Goal: Task Accomplishment & Management: Use online tool/utility

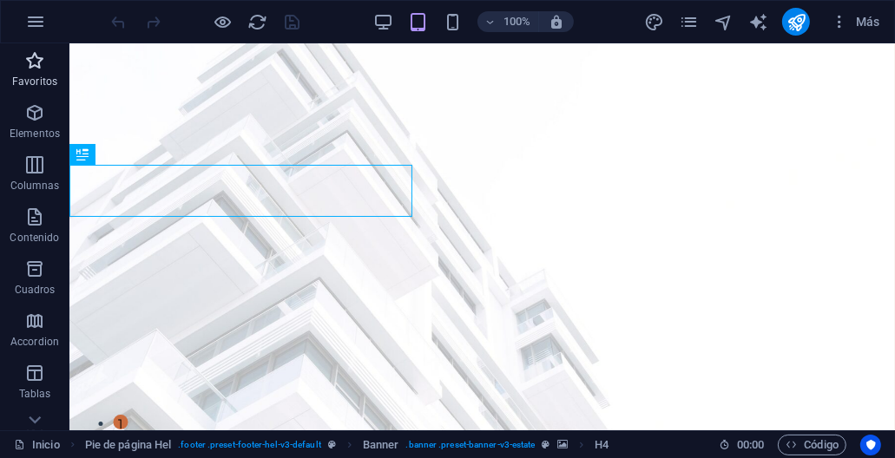
click at [32, 61] on icon "button" at bounding box center [34, 60] width 21 height 21
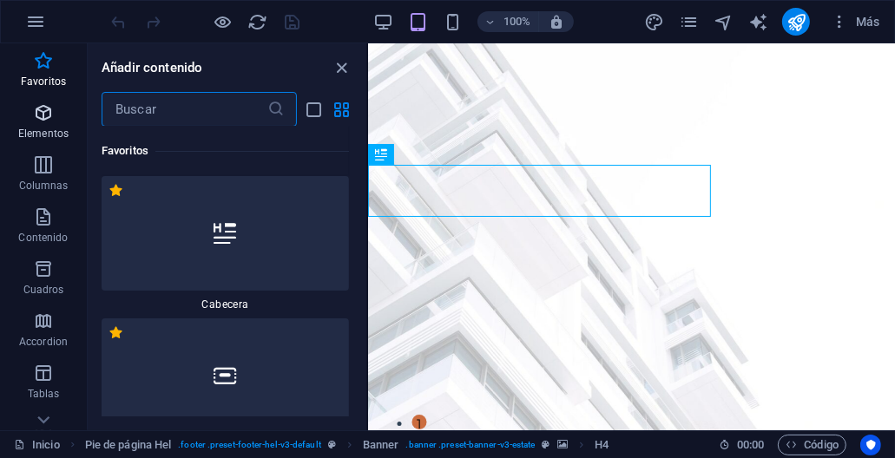
click at [46, 115] on icon "button" at bounding box center [43, 112] width 21 height 21
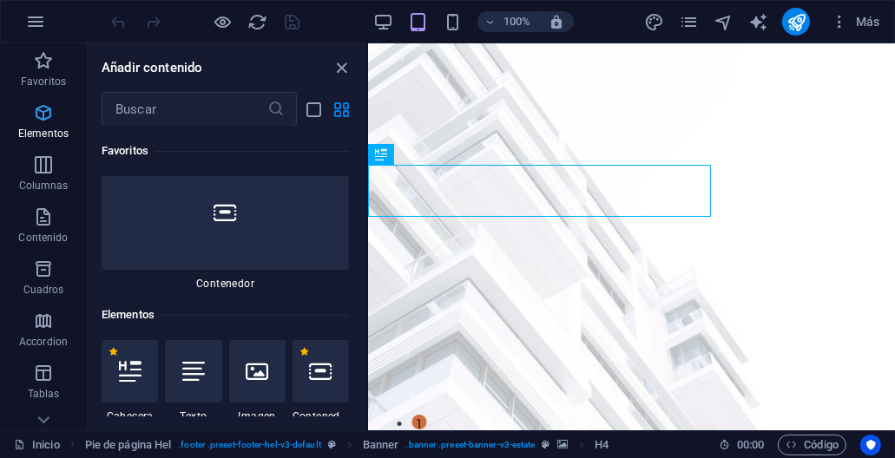
scroll to position [326, 0]
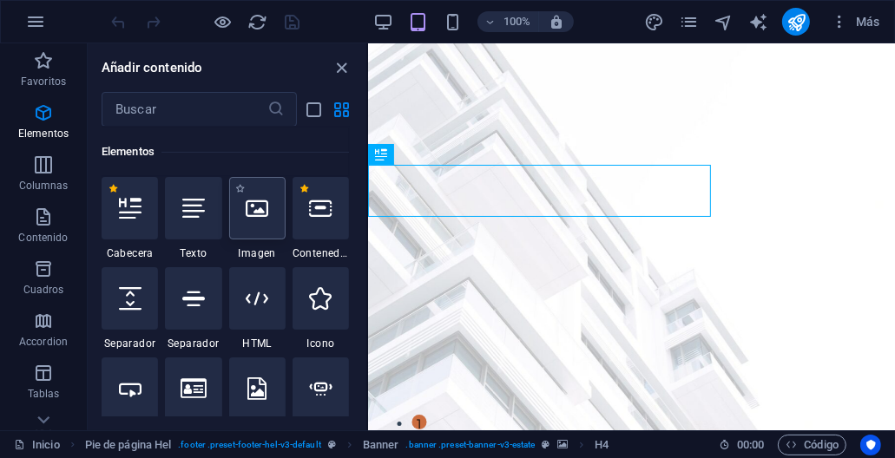
click at [257, 220] on div at bounding box center [257, 208] width 56 height 63
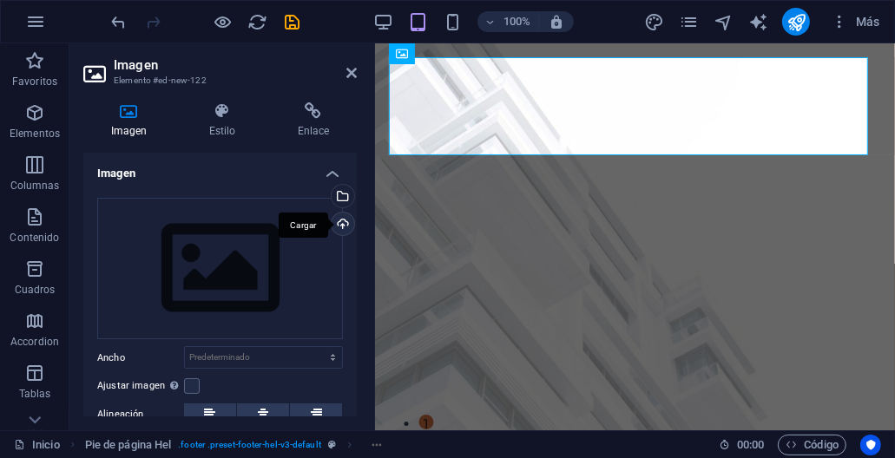
click at [342, 222] on div "Cargar" at bounding box center [341, 226] width 26 height 26
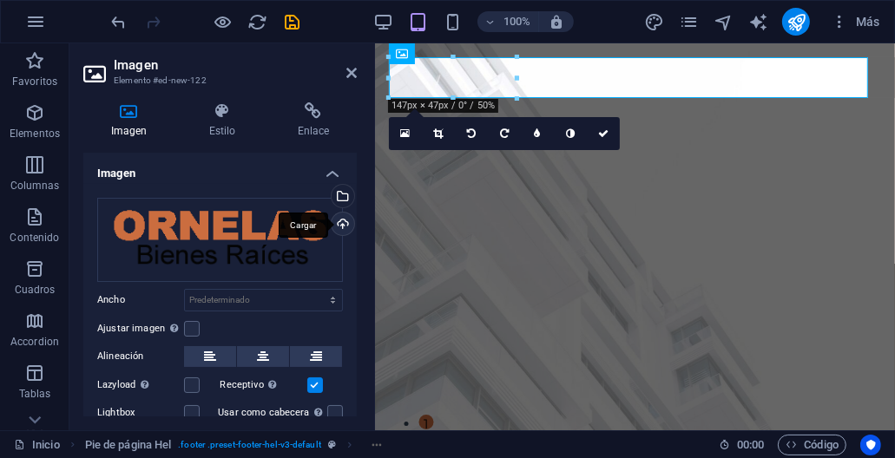
click at [337, 221] on div "Cargar" at bounding box center [341, 226] width 26 height 26
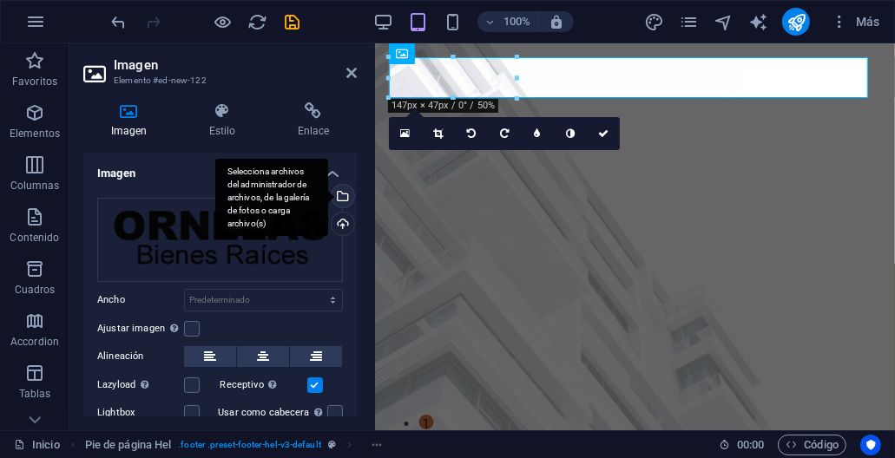
click at [328, 194] on div "Selecciona archivos del administrador de archivos, de la galería de fotos o car…" at bounding box center [271, 198] width 113 height 78
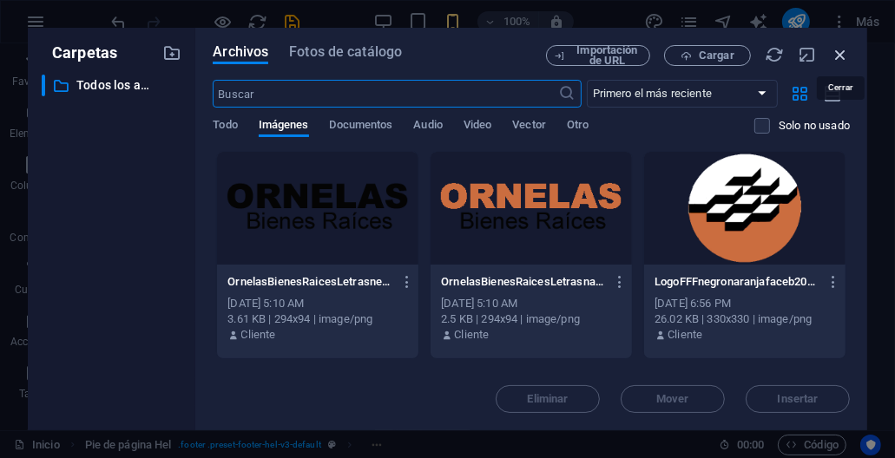
click at [838, 56] on icon "button" at bounding box center [840, 54] width 19 height 19
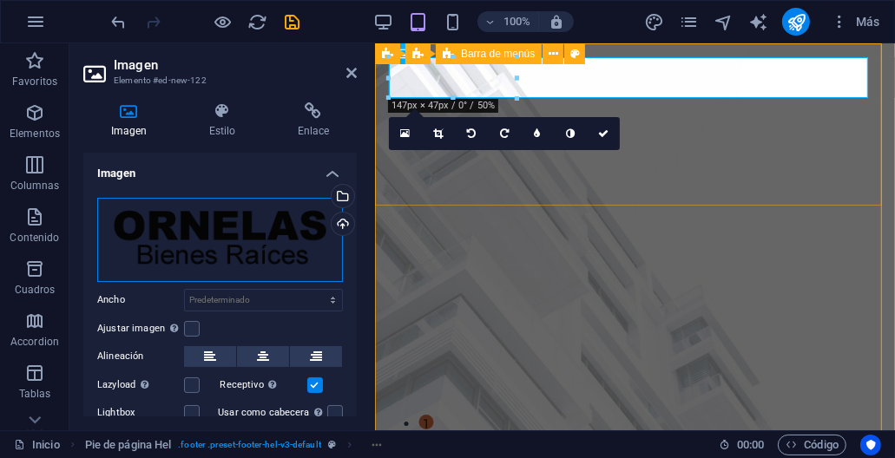
drag, startPoint x: 601, startPoint y: 261, endPoint x: 589, endPoint y: 162, distance: 99.6
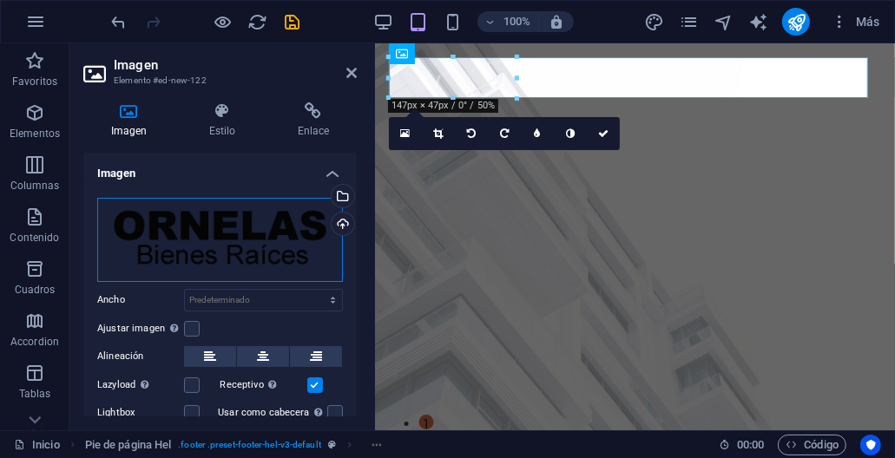
click at [208, 221] on div "Arrastra archivos aquí, haz clic para escoger archivos o selecciona archivos de…" at bounding box center [220, 240] width 246 height 84
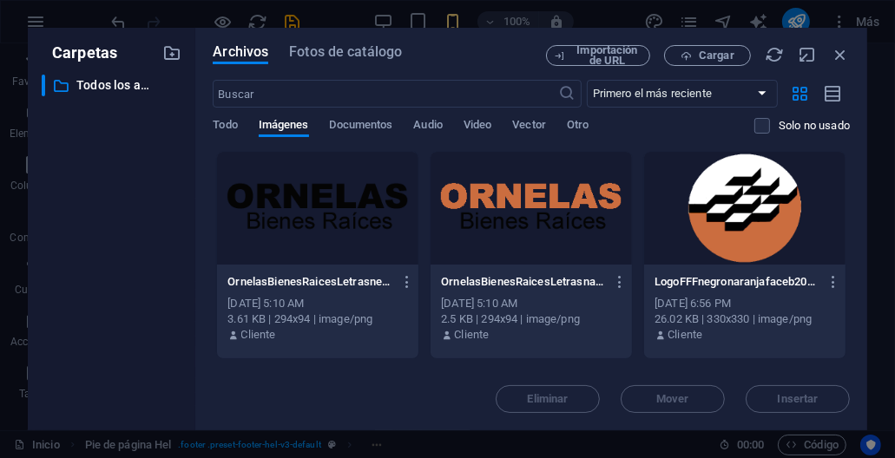
click at [279, 213] on div at bounding box center [317, 208] width 201 height 113
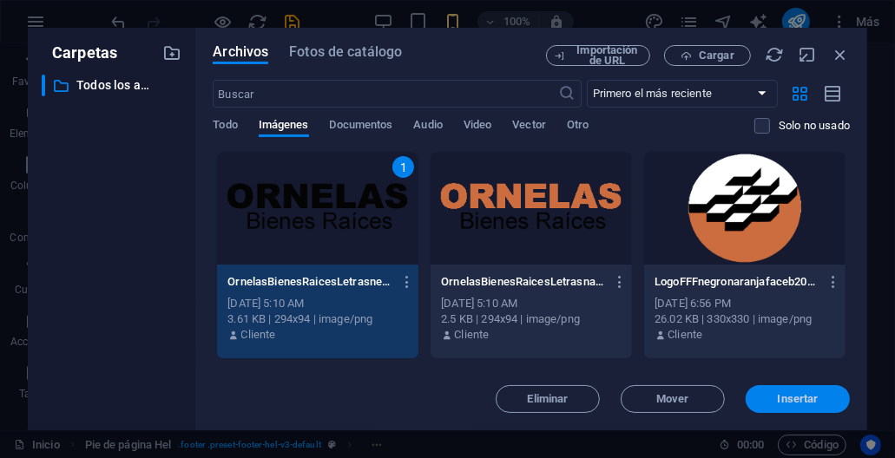
drag, startPoint x: 403, startPoint y: 347, endPoint x: 779, endPoint y: 394, distance: 378.8
click at [779, 394] on span "Insertar" at bounding box center [798, 399] width 41 height 10
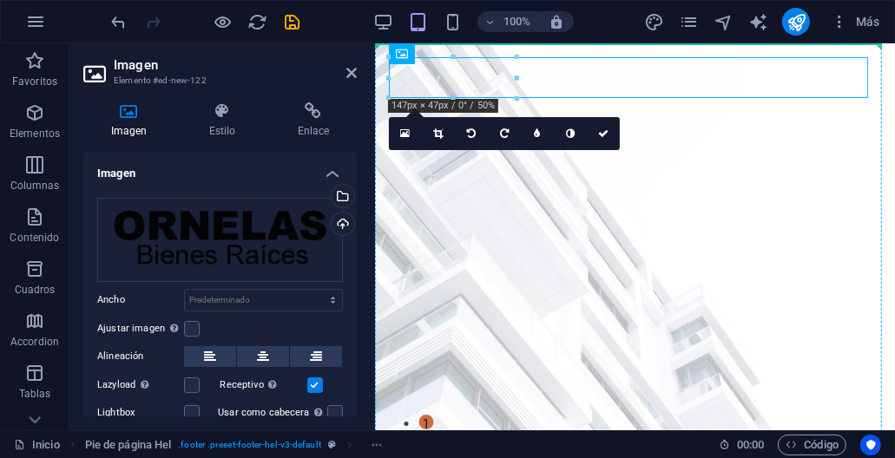
drag, startPoint x: 625, startPoint y: 79, endPoint x: 628, endPoint y: 128, distance: 49.6
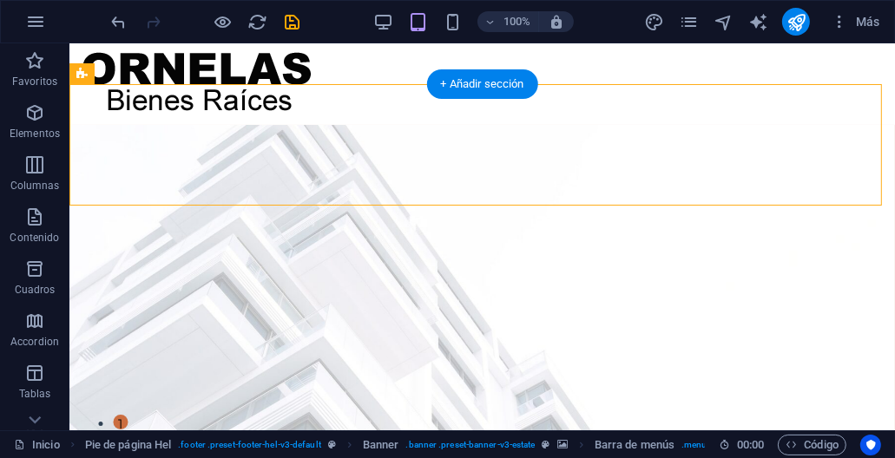
drag, startPoint x: 607, startPoint y: 123, endPoint x: 267, endPoint y: 146, distance: 340.2
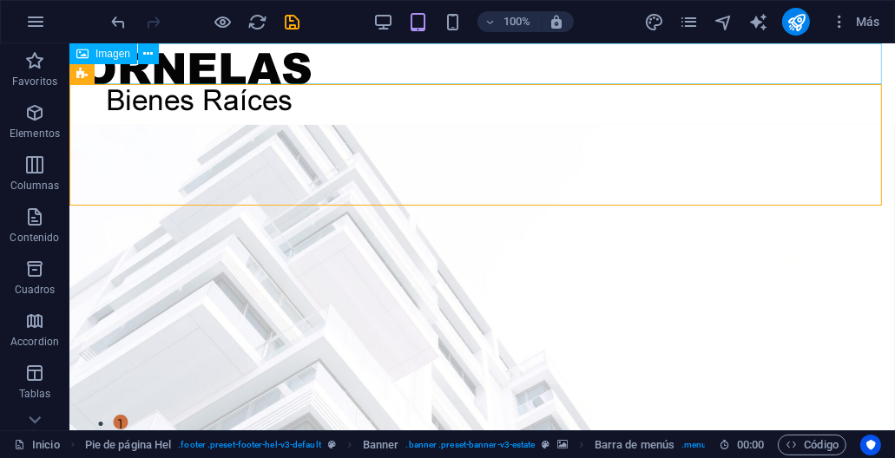
click at [167, 50] on div "Imagen" at bounding box center [119, 54] width 101 height 22
click at [125, 21] on icon "undo" at bounding box center [119, 22] width 20 height 20
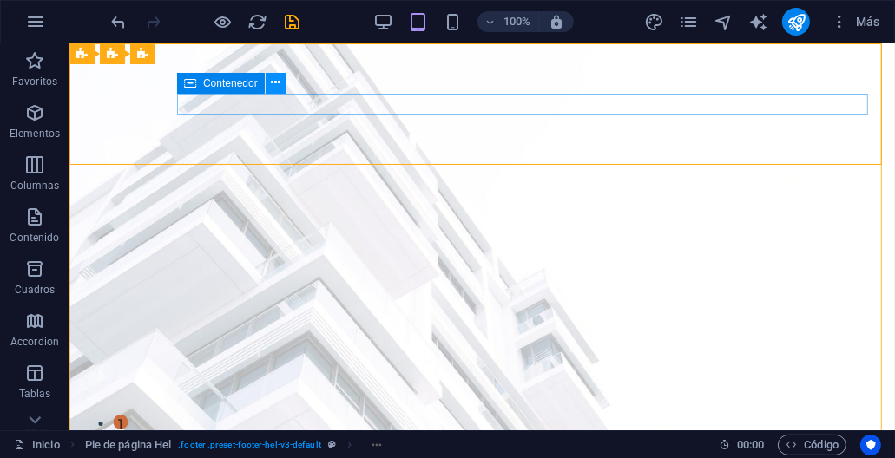
click at [276, 87] on icon at bounding box center [276, 83] width 10 height 18
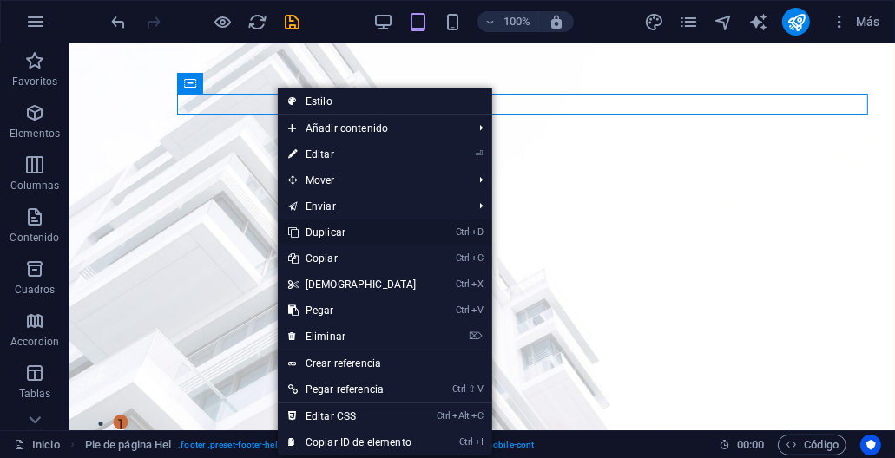
click at [309, 230] on link "Ctrl D Duplicar" at bounding box center [352, 233] width 149 height 26
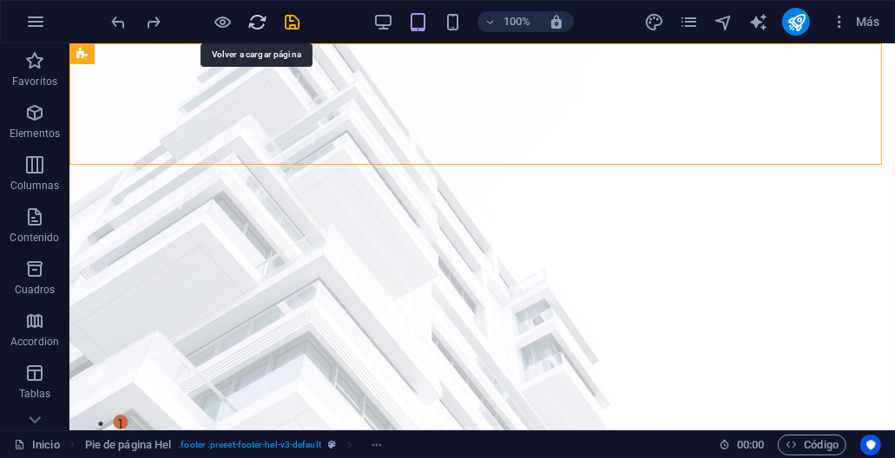
drag, startPoint x: 253, startPoint y: 20, endPoint x: 428, endPoint y: 62, distance: 179.4
click at [253, 20] on icon "reload" at bounding box center [258, 22] width 20 height 20
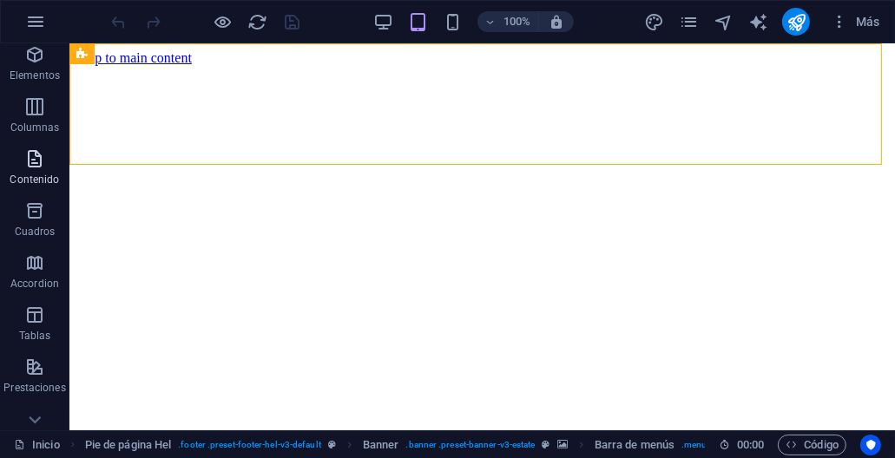
scroll to position [87, 0]
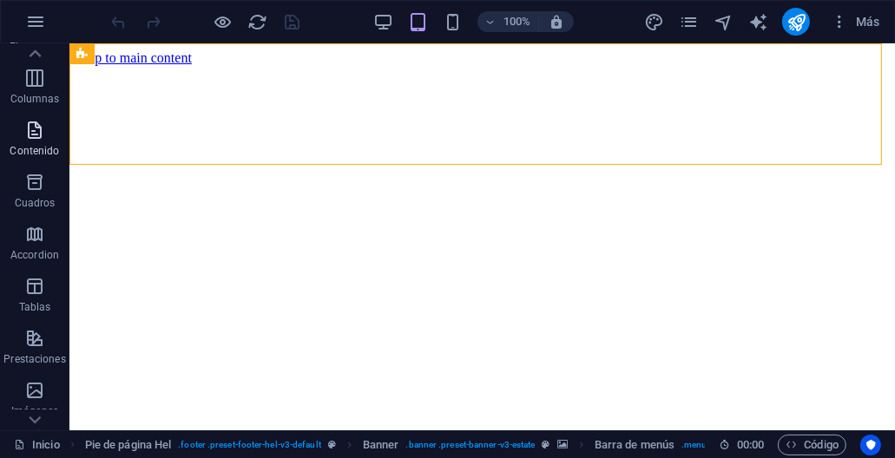
click at [34, 125] on icon "button" at bounding box center [34, 130] width 21 height 21
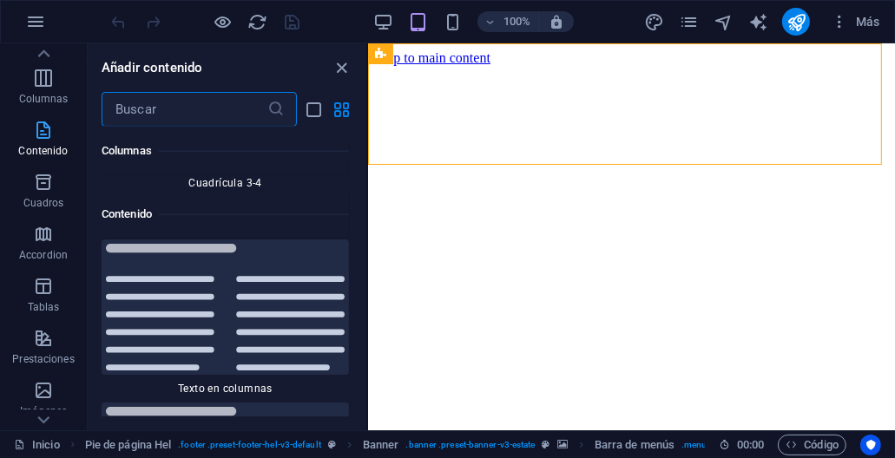
scroll to position [0, 0]
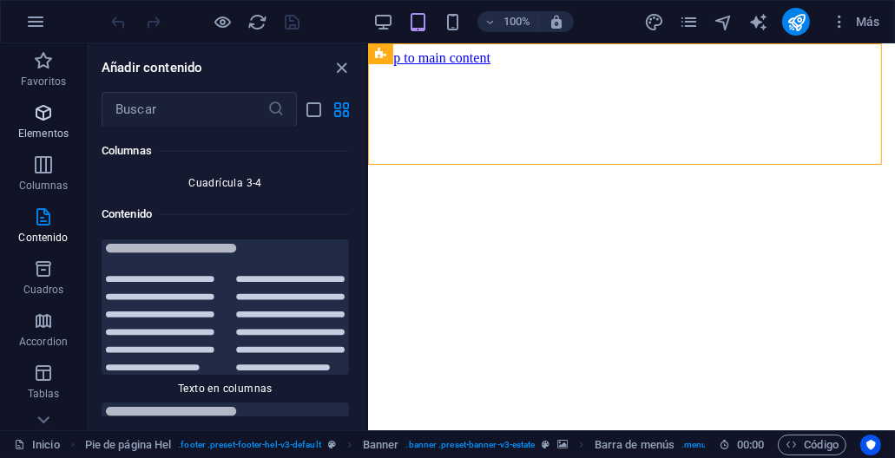
click at [34, 129] on p "Elementos" at bounding box center [43, 134] width 50 height 14
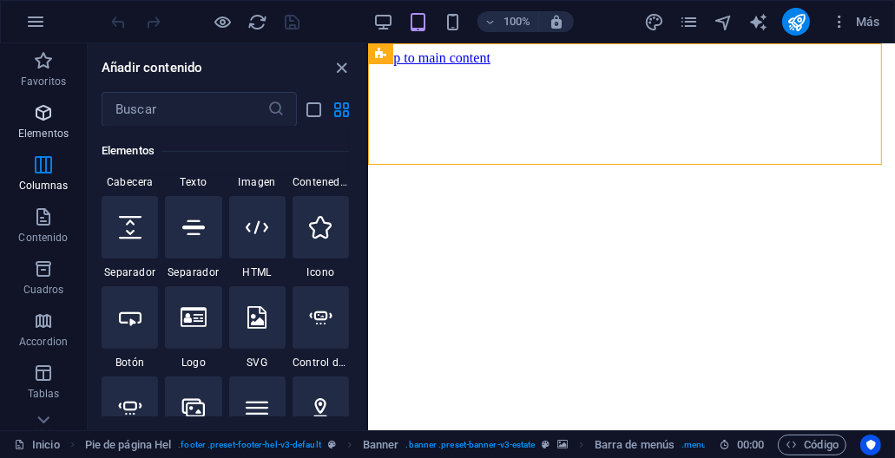
scroll to position [326, 0]
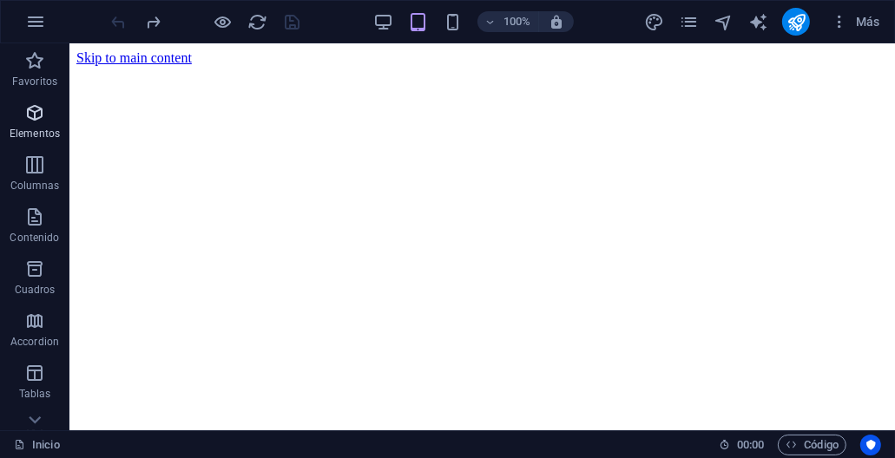
click at [37, 115] on icon "button" at bounding box center [34, 112] width 21 height 21
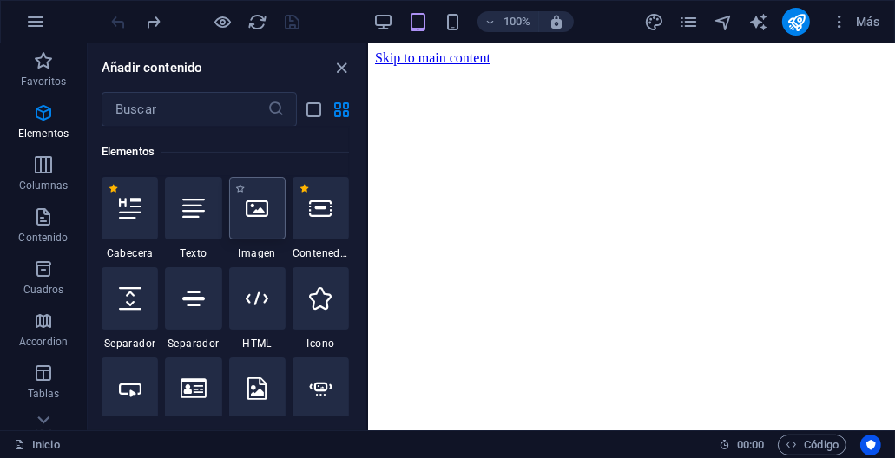
click at [250, 220] on div at bounding box center [257, 208] width 56 height 63
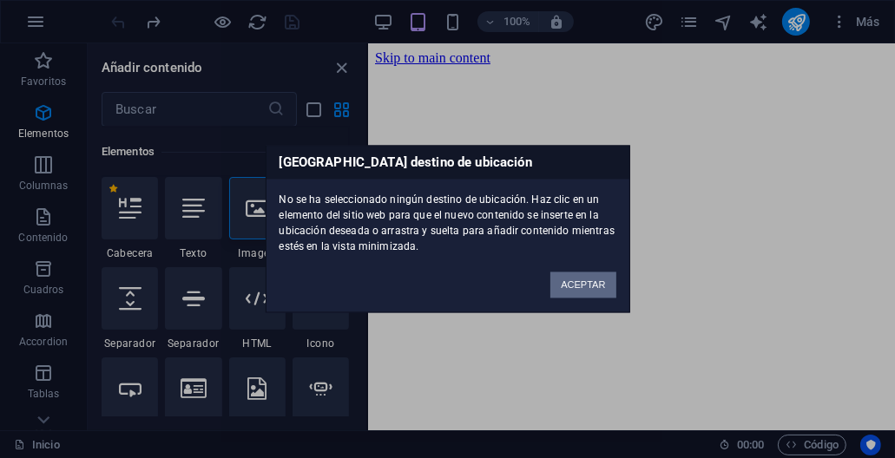
click at [566, 279] on button "ACEPTAR" at bounding box center [582, 286] width 65 height 26
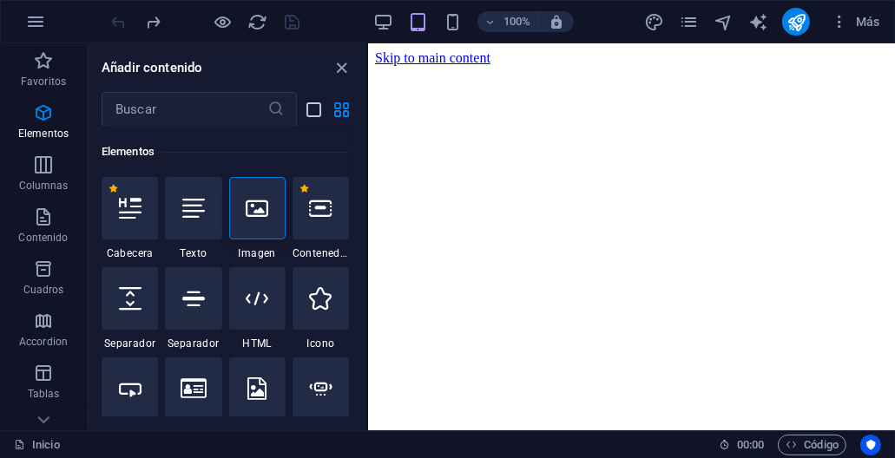
click at [317, 109] on icon "list-view" at bounding box center [315, 110] width 20 height 20
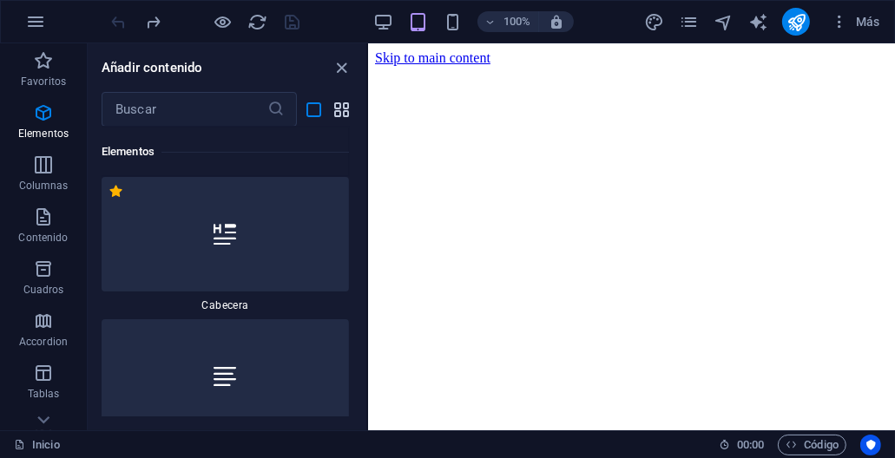
click at [342, 110] on icon "grid-view" at bounding box center [342, 110] width 20 height 20
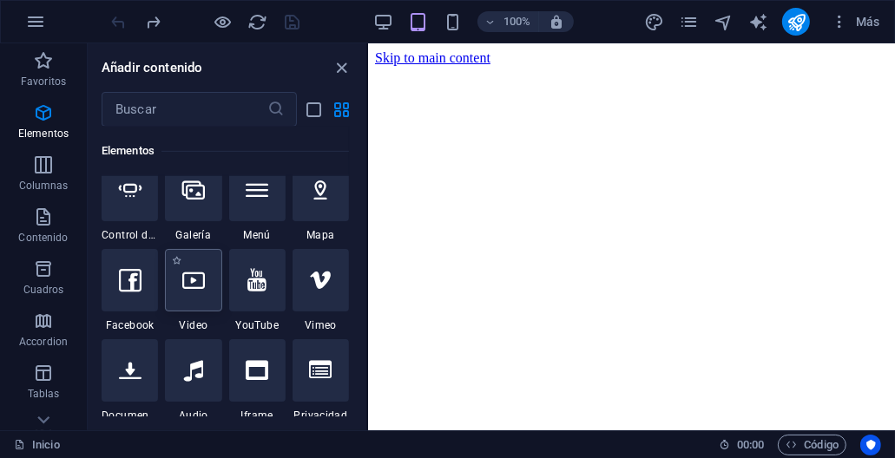
scroll to position [587, 0]
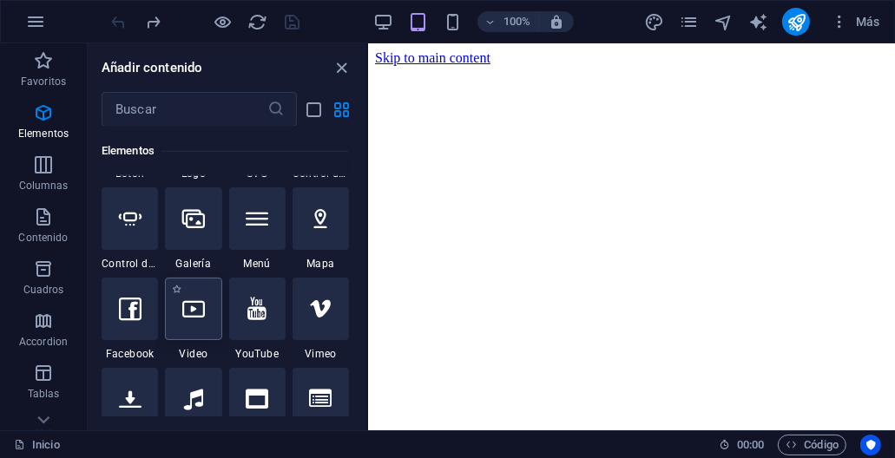
click at [198, 237] on div at bounding box center [193, 219] width 56 height 63
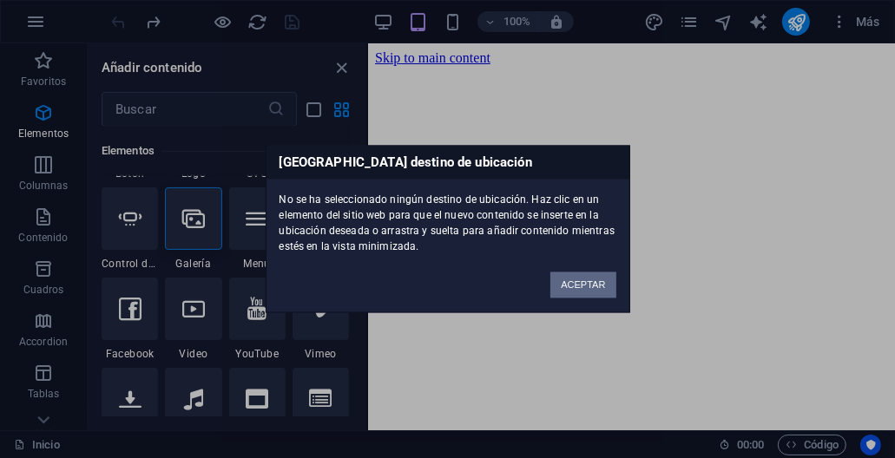
click at [558, 282] on button "ACEPTAR" at bounding box center [582, 286] width 65 height 26
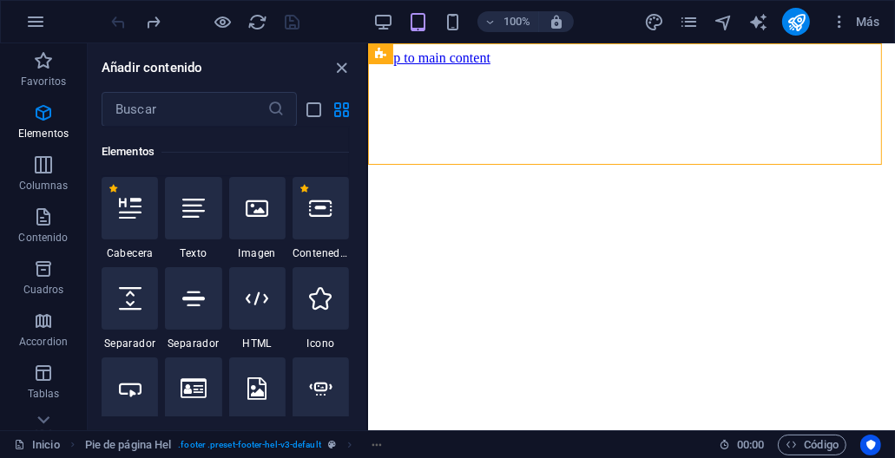
scroll to position [240, 0]
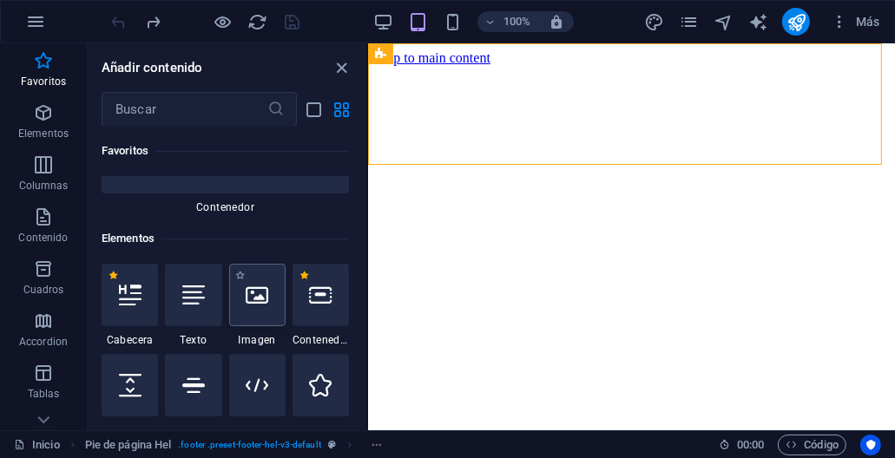
click at [248, 292] on icon at bounding box center [257, 295] width 23 height 23
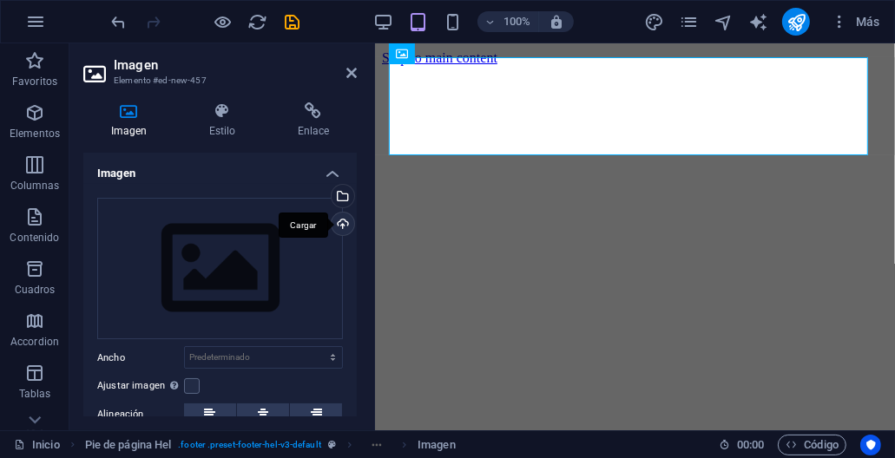
click at [337, 221] on div "Cargar" at bounding box center [341, 226] width 26 height 26
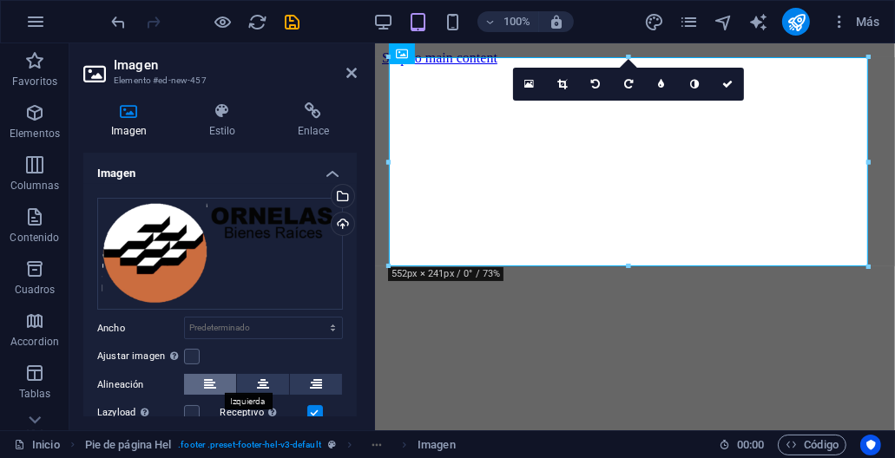
click at [201, 378] on button at bounding box center [210, 384] width 52 height 21
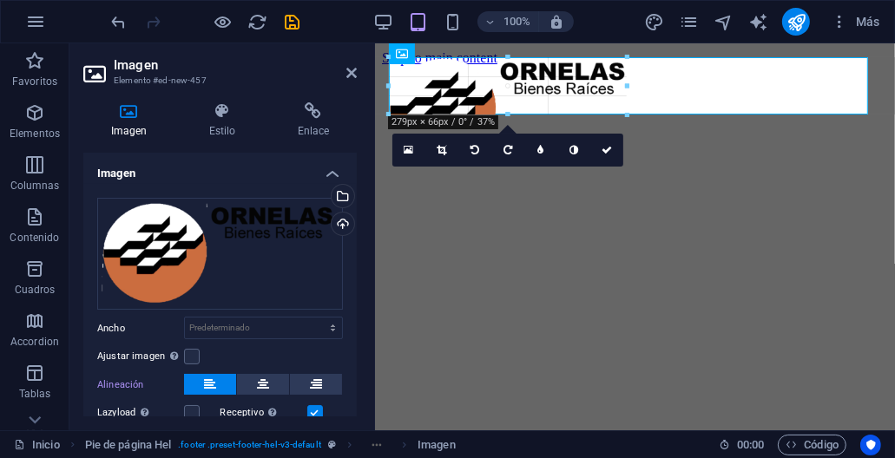
drag, startPoint x: 867, startPoint y: 271, endPoint x: 517, endPoint y: 118, distance: 381.8
type input "274"
select select "px"
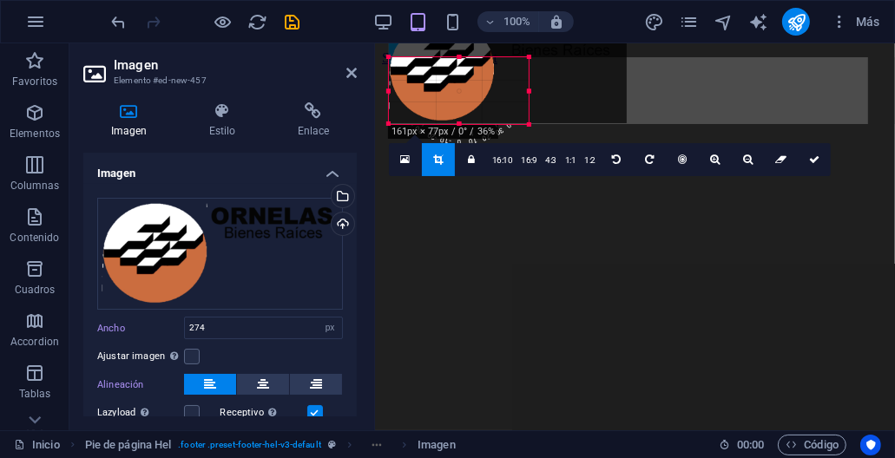
drag, startPoint x: 629, startPoint y: 57, endPoint x: 531, endPoint y: 95, distance: 105.3
click at [529, 95] on div "180 170 160 150 140 130 120 110 100 90 80 70 60 50 40 30 20 10 0 -10 -20 -30 -4…" at bounding box center [459, 90] width 140 height 67
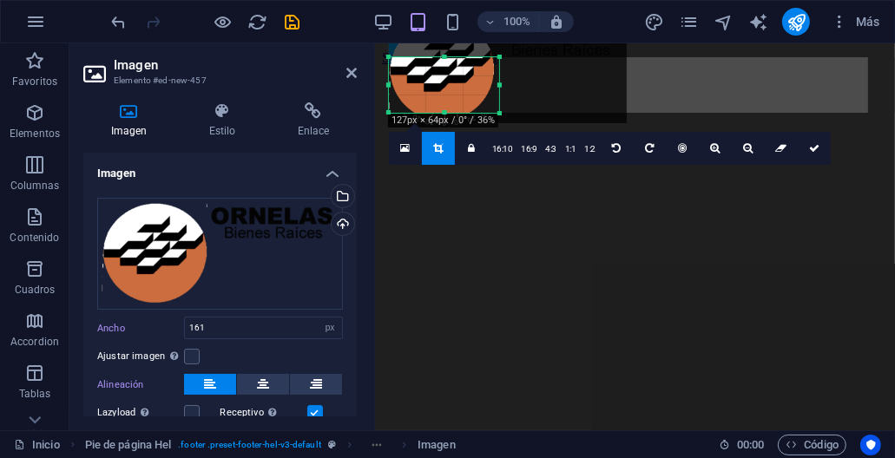
drag, startPoint x: 529, startPoint y: 122, endPoint x: 499, endPoint y: 112, distance: 31.3
click at [499, 112] on div at bounding box center [500, 114] width 10 height 10
type input "127"
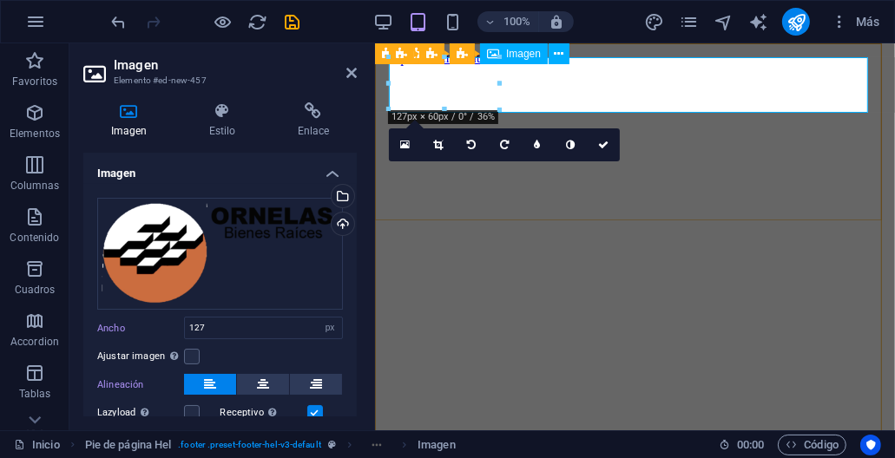
drag, startPoint x: 876, startPoint y: 128, endPoint x: 523, endPoint y: 84, distance: 355.1
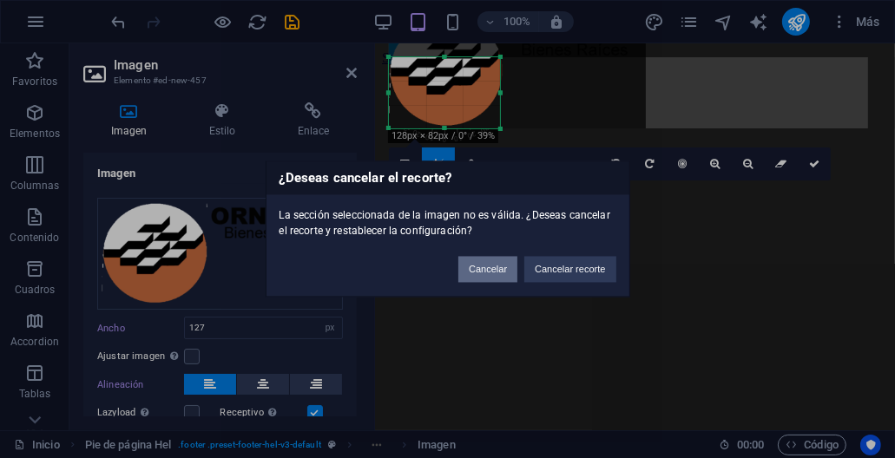
click at [503, 271] on button "Cancelar" at bounding box center [487, 270] width 59 height 26
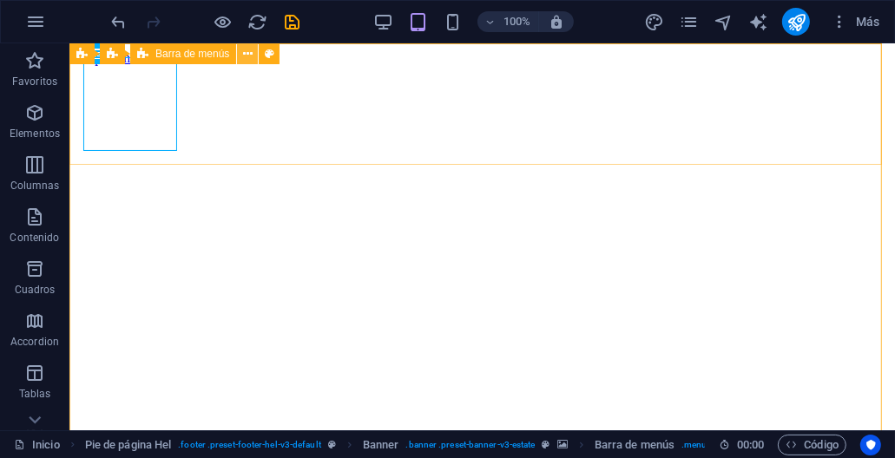
click at [246, 54] on icon at bounding box center [248, 54] width 10 height 18
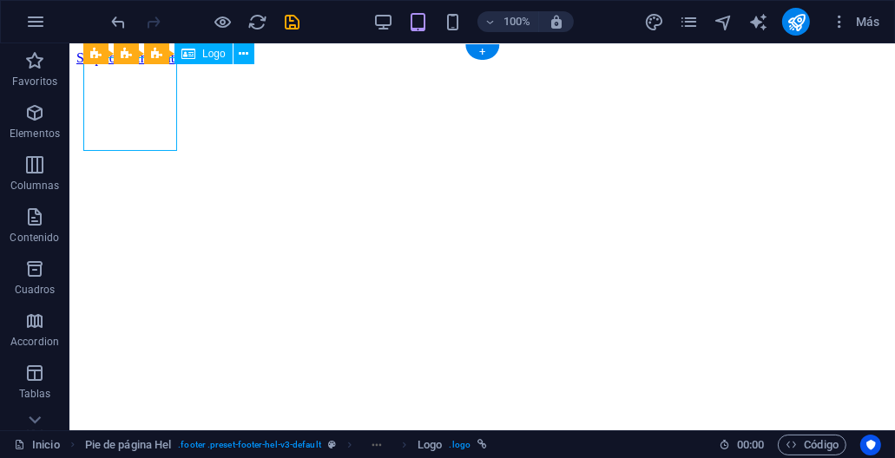
select select "px"
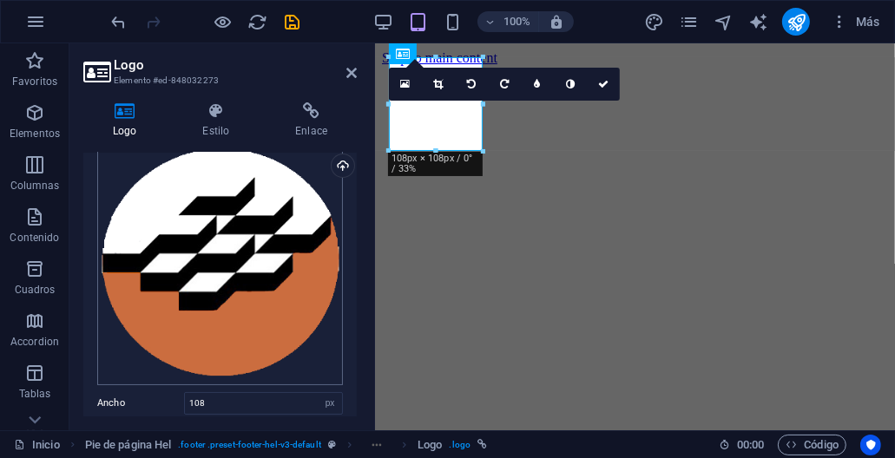
scroll to position [0, 0]
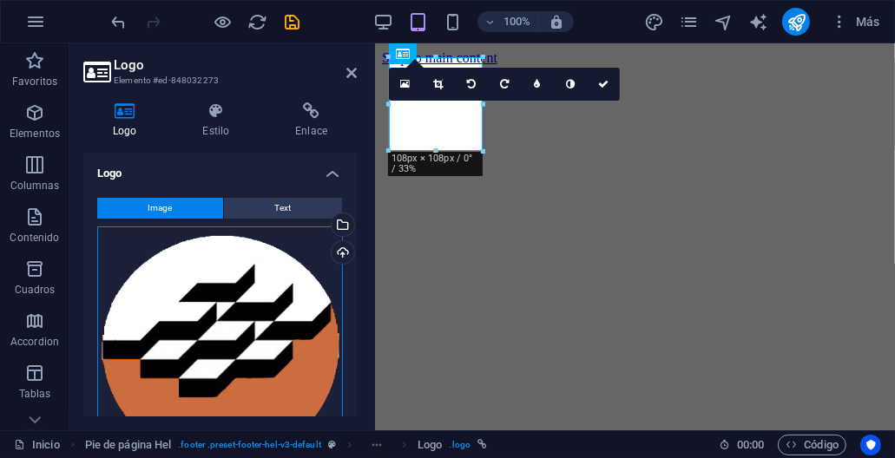
click at [209, 283] on div "Arrastra archivos aquí, haz clic para escoger archivos o selecciona archivos de…" at bounding box center [220, 350] width 246 height 246
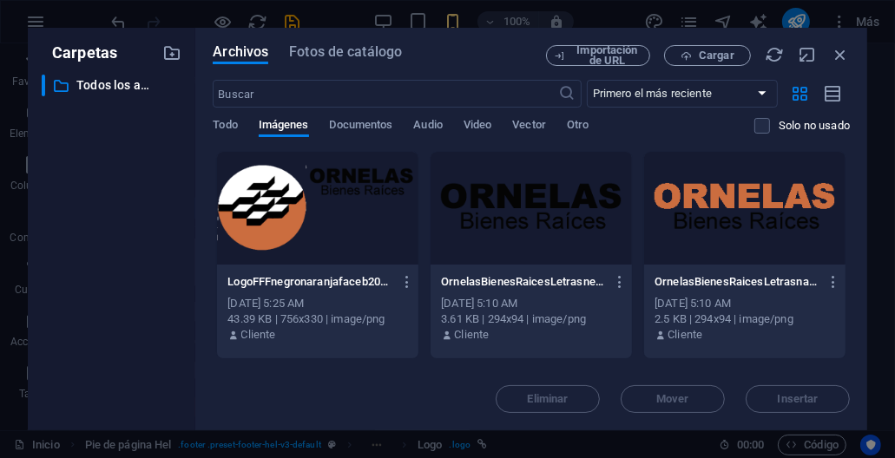
click at [277, 208] on div at bounding box center [317, 208] width 201 height 113
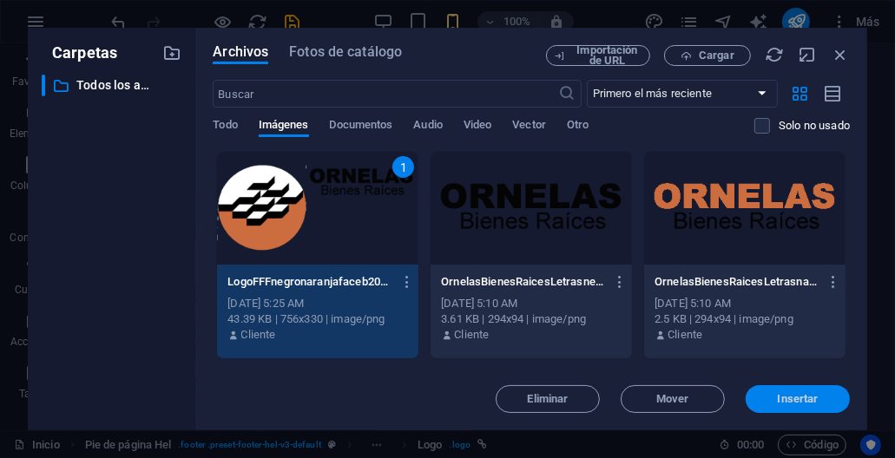
click at [770, 400] on span "Insertar" at bounding box center [798, 399] width 90 height 10
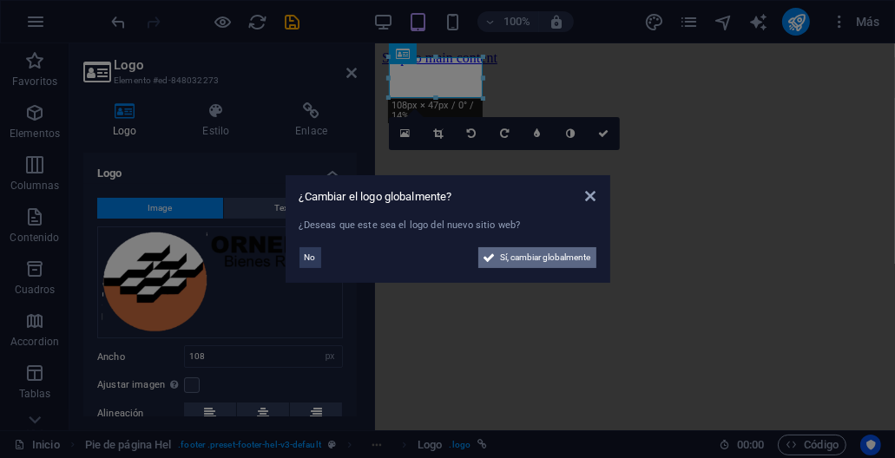
click at [517, 258] on span "Sí, cambiar globalmente" at bounding box center [546, 257] width 90 height 21
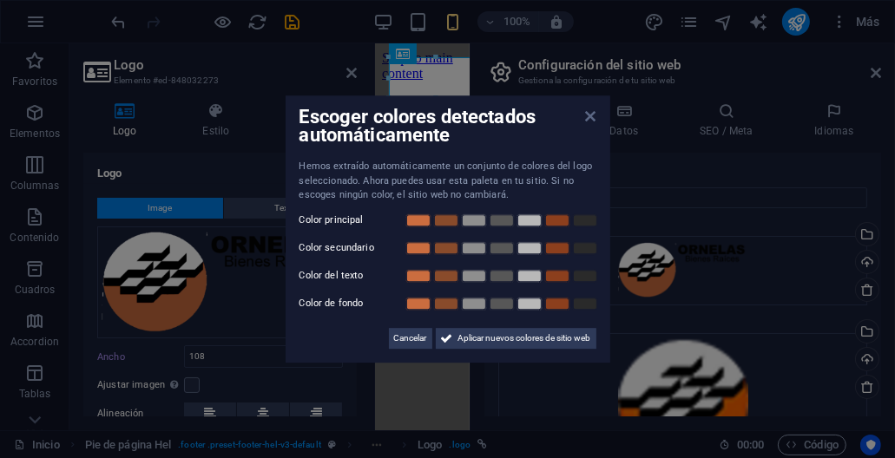
click at [591, 122] on icon at bounding box center [590, 116] width 10 height 14
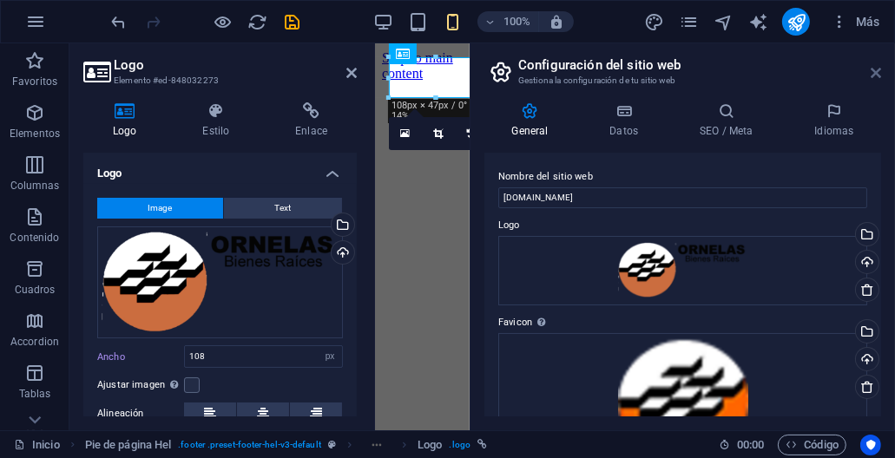
click at [872, 74] on icon at bounding box center [876, 73] width 10 height 14
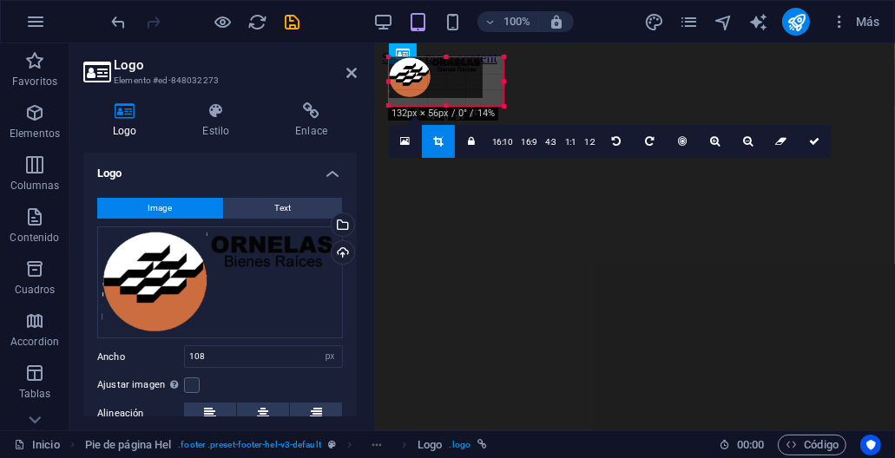
drag, startPoint x: 483, startPoint y: 98, endPoint x: 504, endPoint y: 106, distance: 22.3
click at [504, 106] on div at bounding box center [504, 107] width 10 height 10
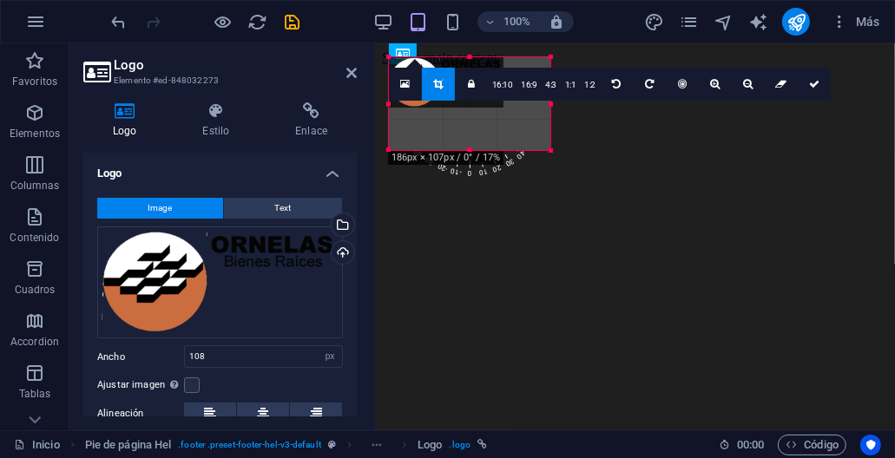
drag, startPoint x: 507, startPoint y: 105, endPoint x: 554, endPoint y: 149, distance: 64.5
click at [554, 149] on div at bounding box center [551, 151] width 10 height 10
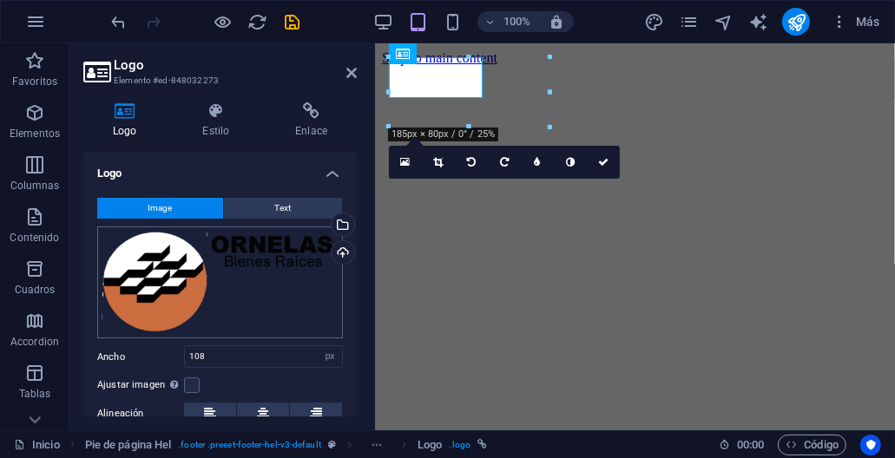
scroll to position [87, 0]
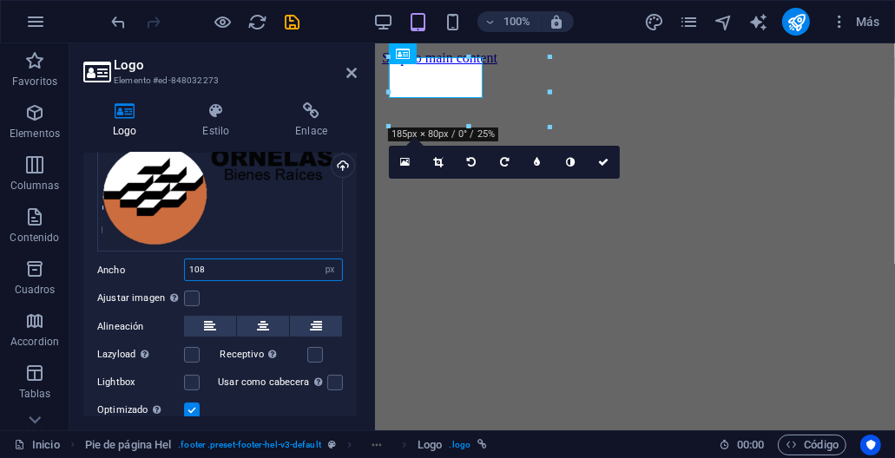
drag, startPoint x: 212, startPoint y: 269, endPoint x: 188, endPoint y: 271, distance: 24.4
click at [188, 271] on input "108" at bounding box center [263, 270] width 157 height 21
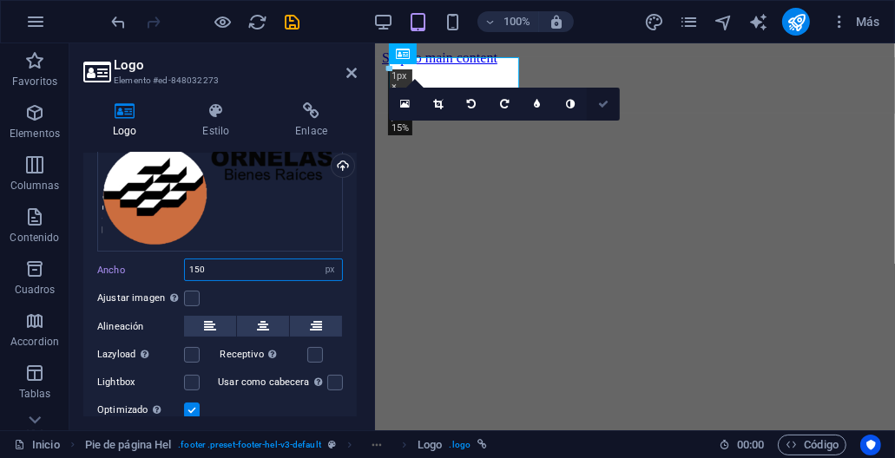
type input "150"
click at [608, 107] on icon at bounding box center [603, 104] width 10 height 10
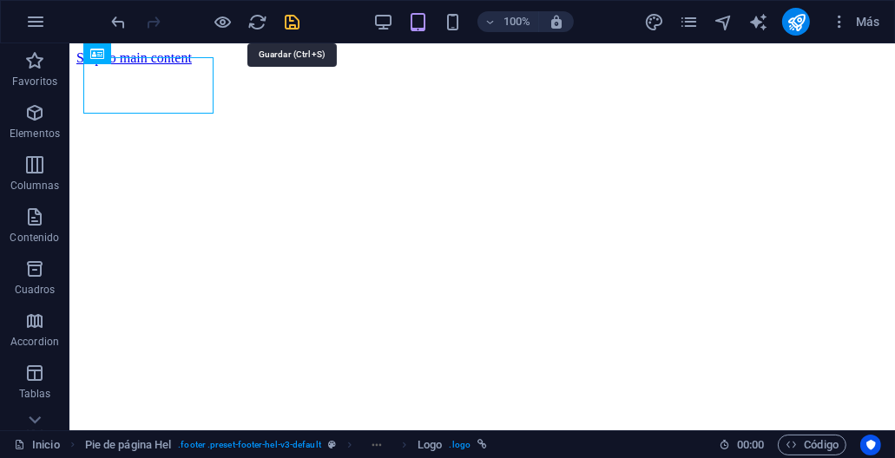
click at [293, 25] on icon "save" at bounding box center [293, 22] width 20 height 20
checkbox input "false"
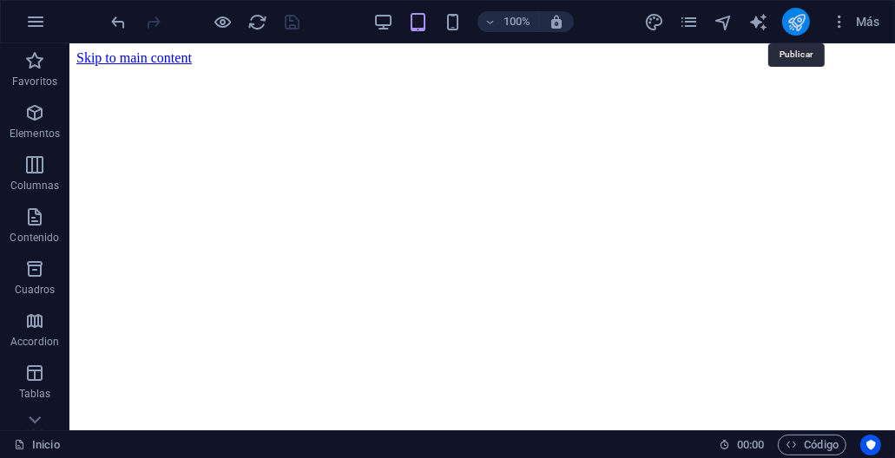
click at [802, 28] on icon "publish" at bounding box center [797, 22] width 20 height 20
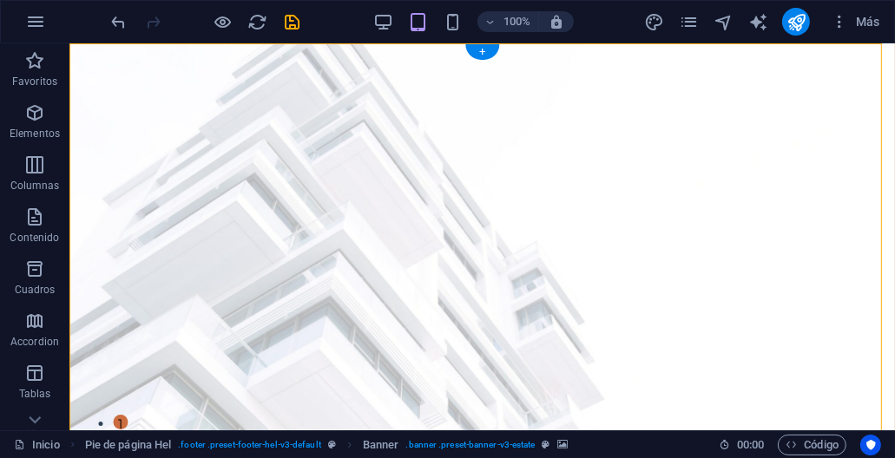
drag, startPoint x: 339, startPoint y: 71, endPoint x: 334, endPoint y: 148, distance: 76.6
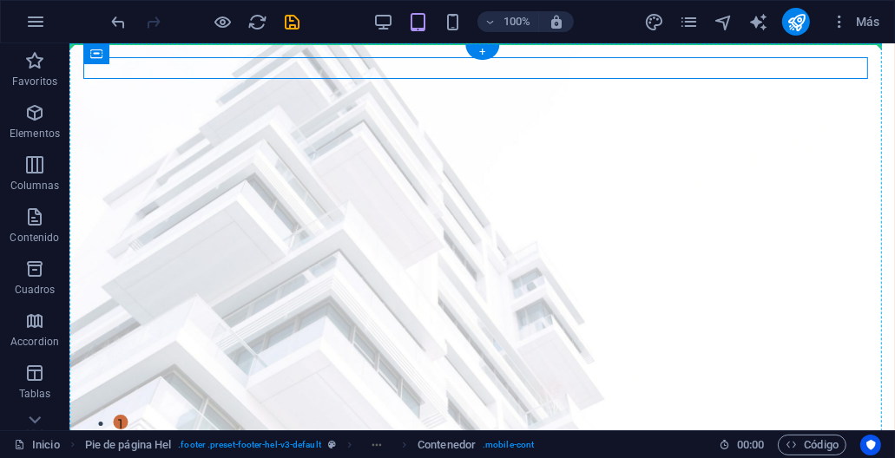
drag, startPoint x: 544, startPoint y: 65, endPoint x: 543, endPoint y: 192, distance: 126.8
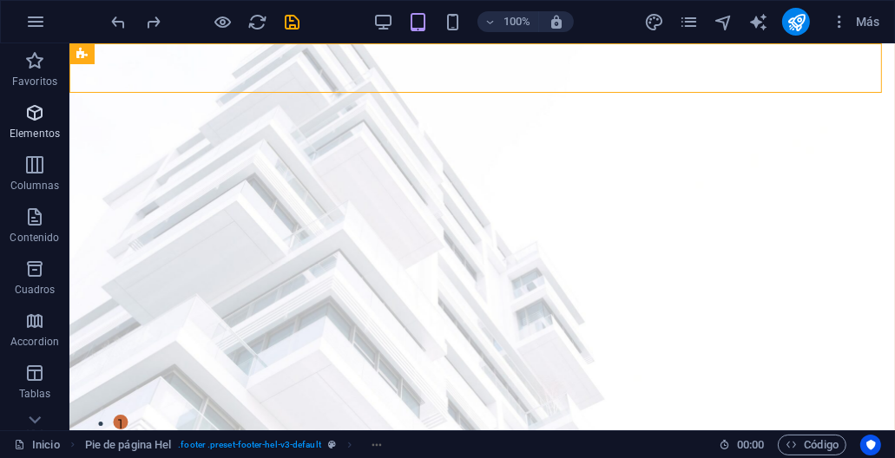
click at [30, 119] on icon "button" at bounding box center [34, 112] width 21 height 21
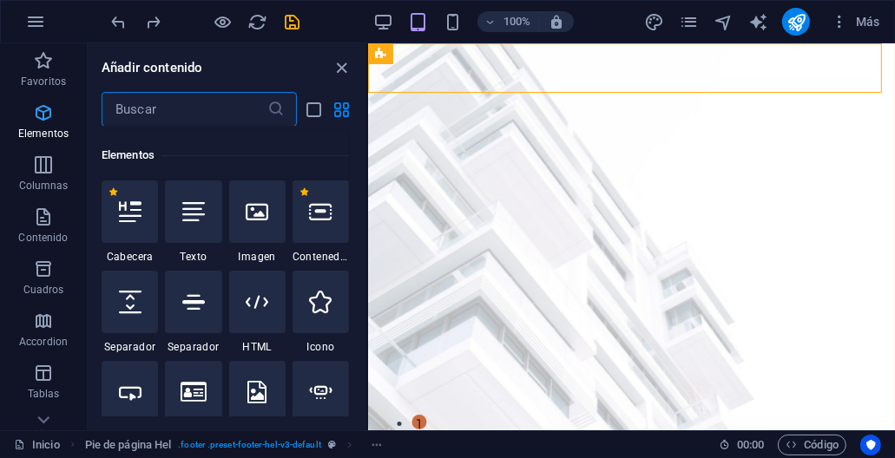
scroll to position [326, 0]
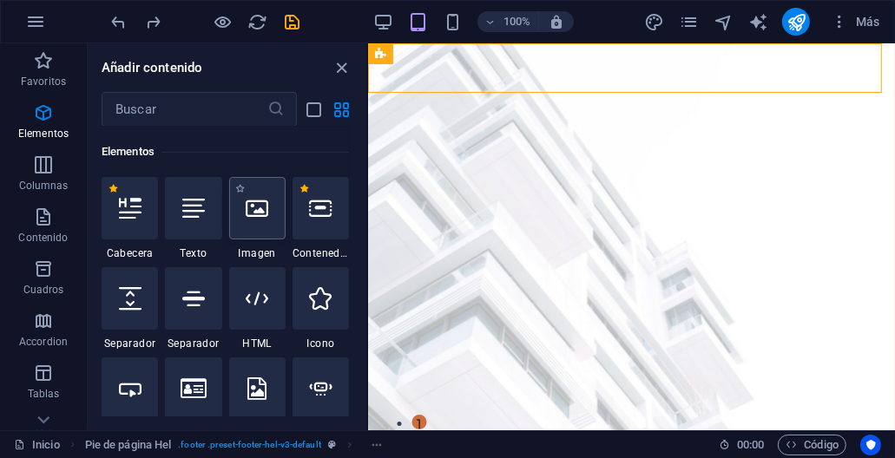
click at [256, 218] on icon at bounding box center [257, 208] width 23 height 23
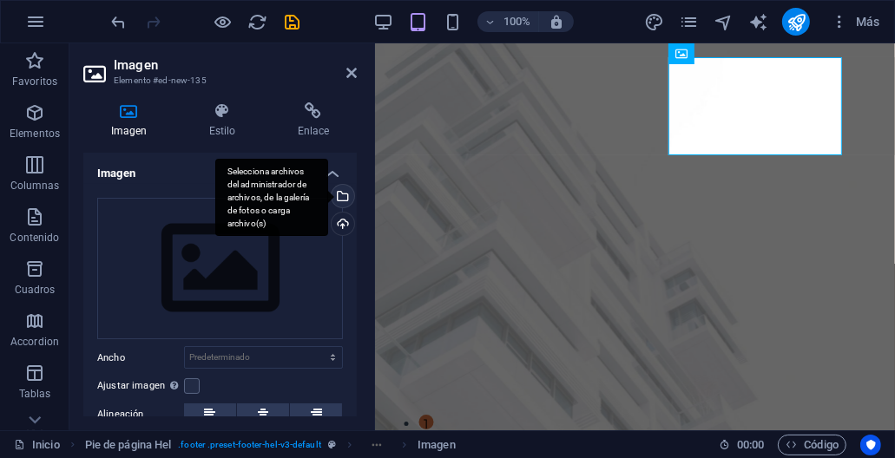
click at [328, 194] on div "Selecciona archivos del administrador de archivos, de la galería de fotos o car…" at bounding box center [271, 198] width 113 height 78
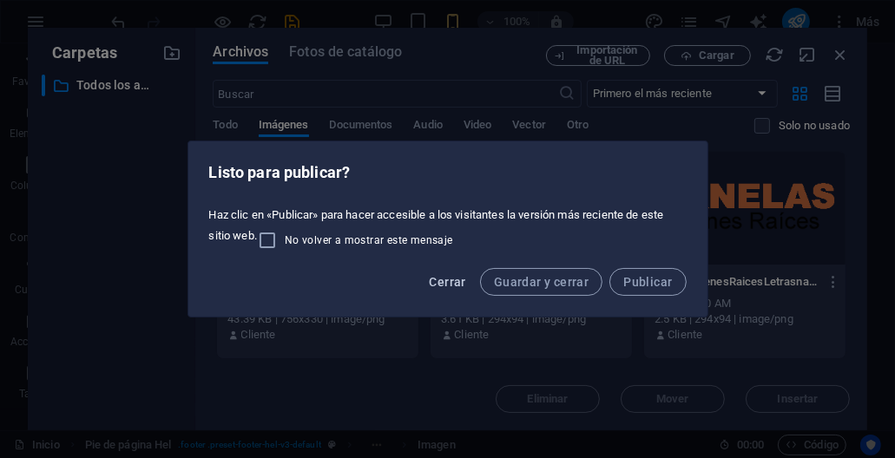
click at [465, 284] on span "Cerrar" at bounding box center [447, 282] width 36 height 14
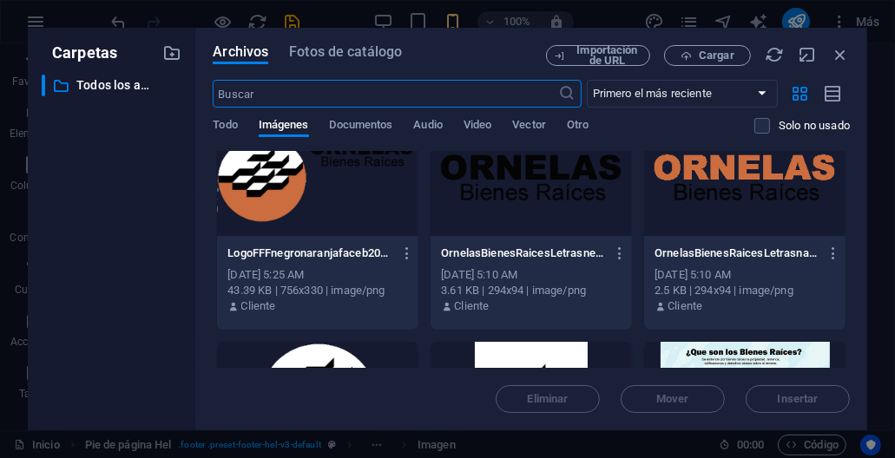
scroll to position [0, 0]
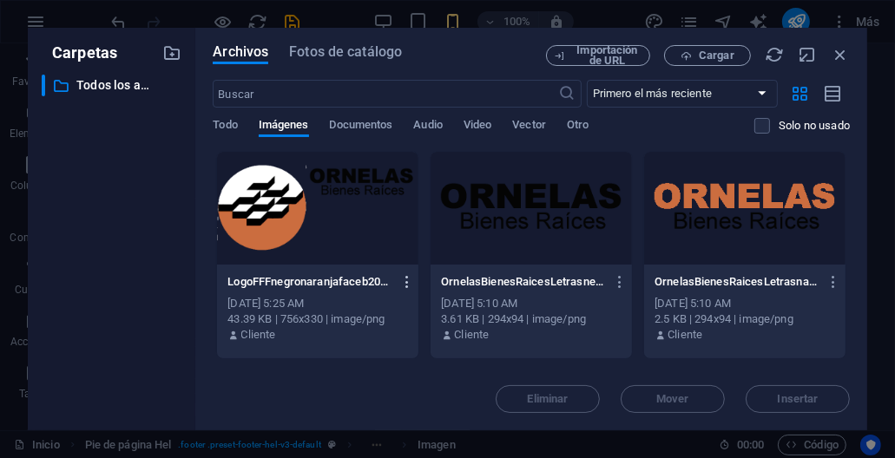
click at [407, 282] on icon "button" at bounding box center [407, 282] width 16 height 16
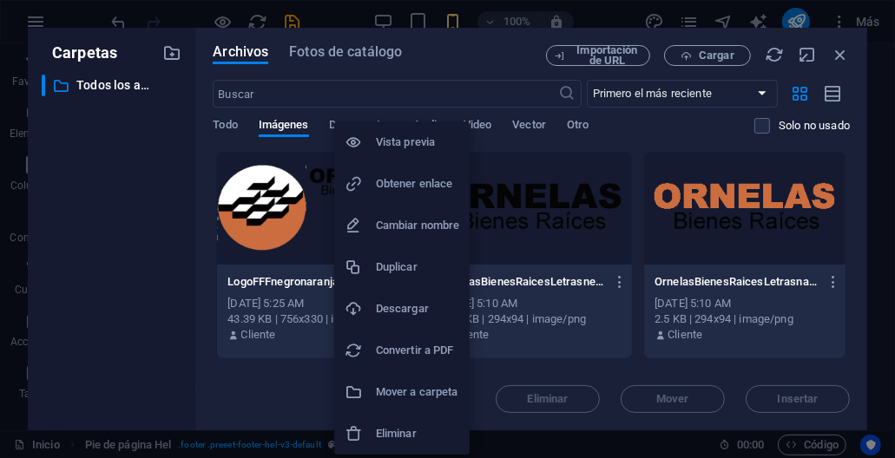
click at [397, 426] on h6 "Eliminar" at bounding box center [417, 434] width 83 height 21
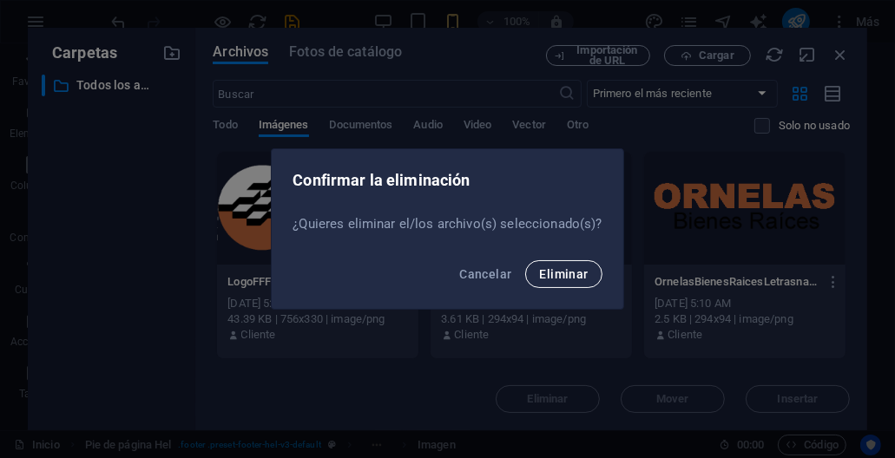
click at [563, 273] on span "Eliminar" at bounding box center [563, 274] width 49 height 14
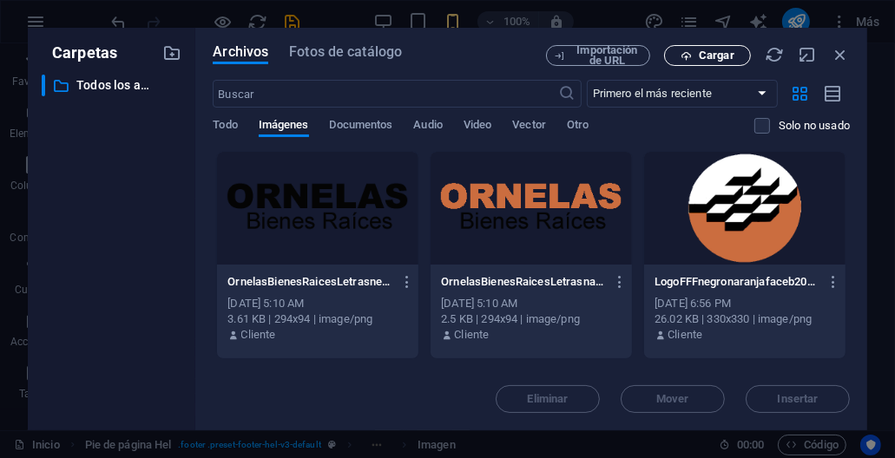
click at [695, 60] on span "Cargar" at bounding box center [707, 55] width 71 height 11
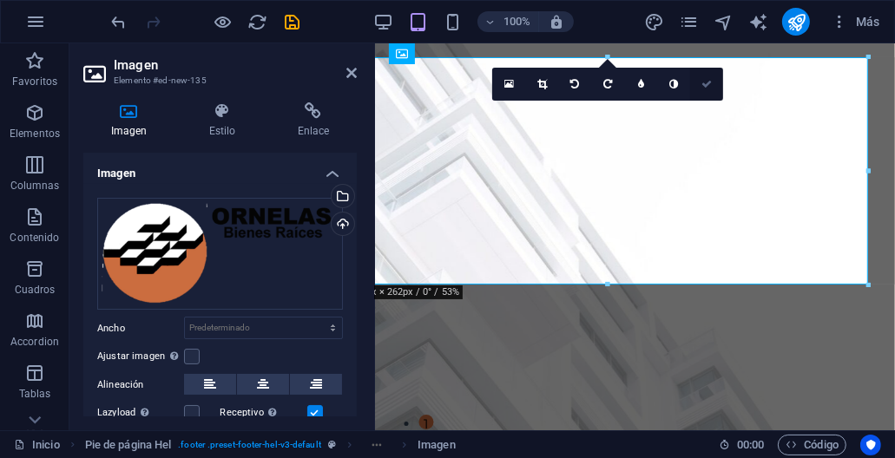
click at [705, 88] on icon at bounding box center [706, 84] width 10 height 10
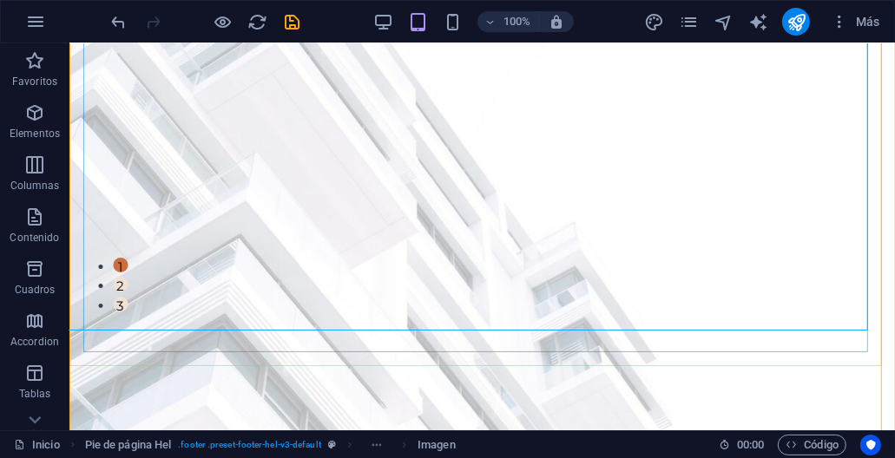
scroll to position [174, 0]
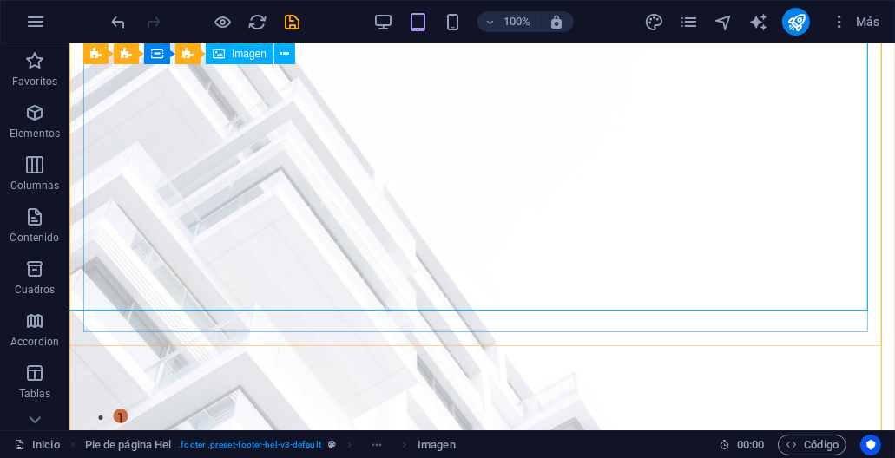
scroll to position [0, 0]
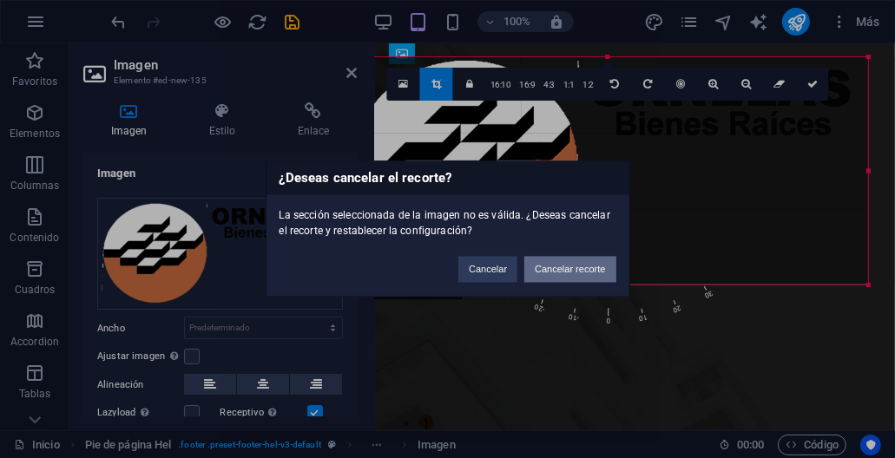
click at [565, 263] on button "Cancelar recorte" at bounding box center [569, 270] width 91 height 26
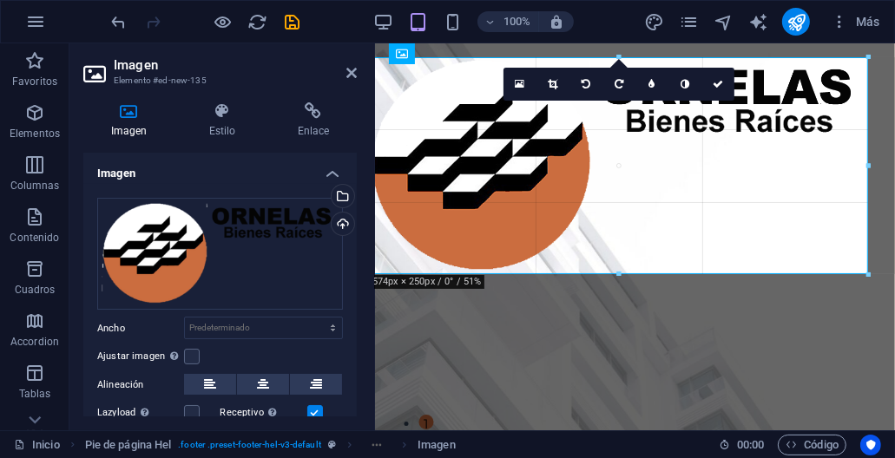
drag, startPoint x: 866, startPoint y: 285, endPoint x: 469, endPoint y: 224, distance: 401.4
type input "574"
select select "px"
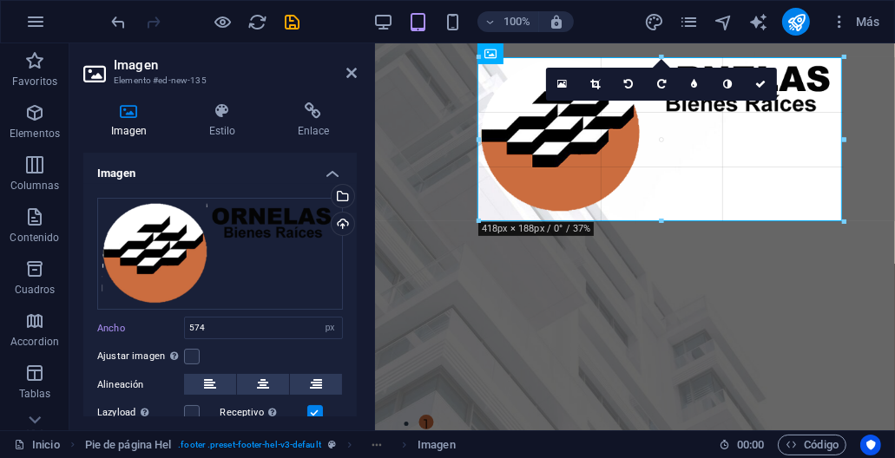
drag, startPoint x: 870, startPoint y: 273, endPoint x: 734, endPoint y: 185, distance: 162.1
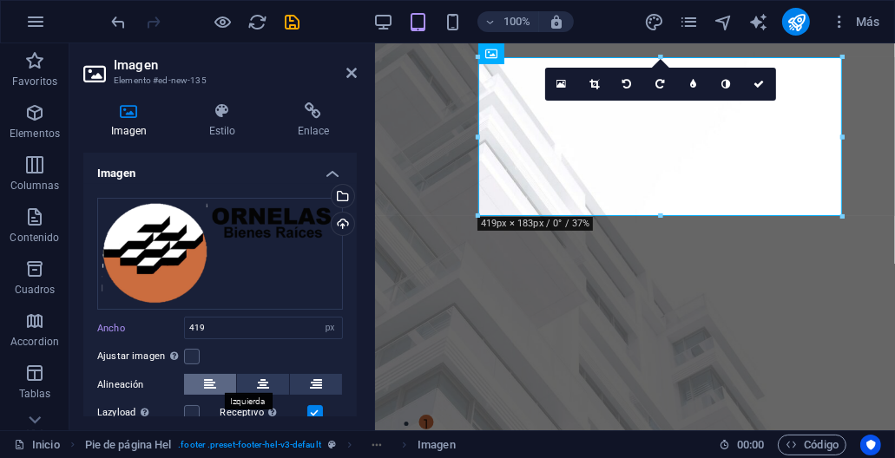
click at [213, 378] on icon at bounding box center [210, 384] width 12 height 21
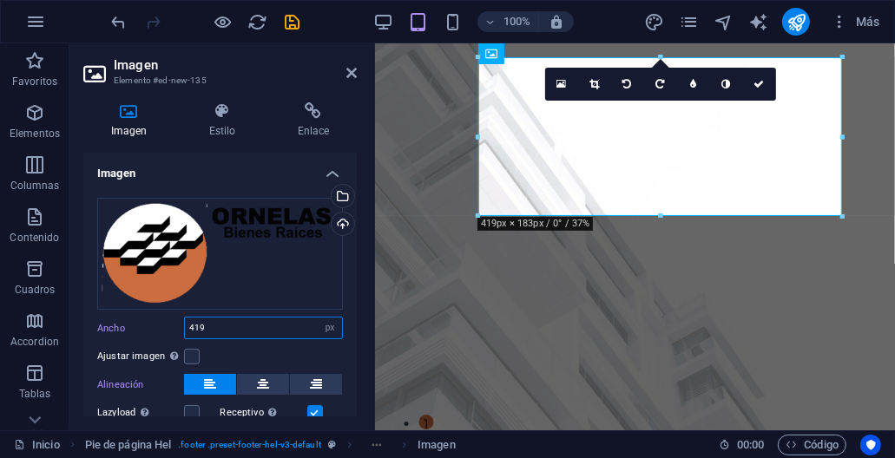
drag, startPoint x: 218, startPoint y: 321, endPoint x: 188, endPoint y: 320, distance: 30.4
click at [188, 320] on input "419" at bounding box center [263, 328] width 157 height 21
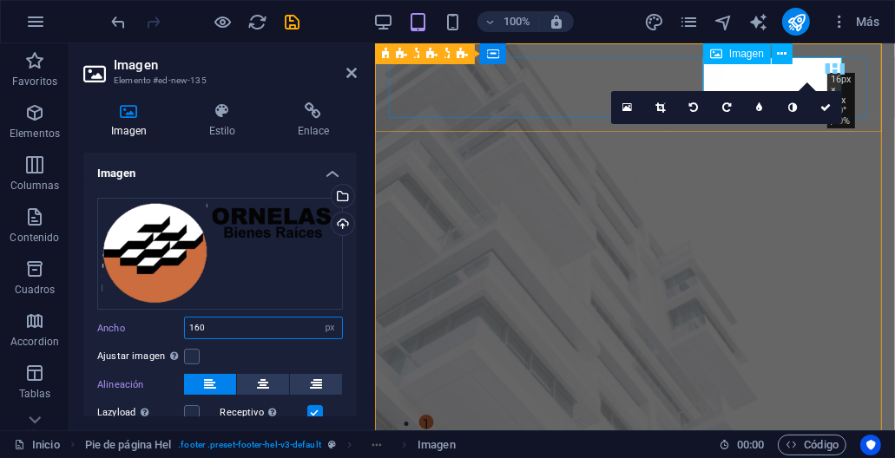
type input "160"
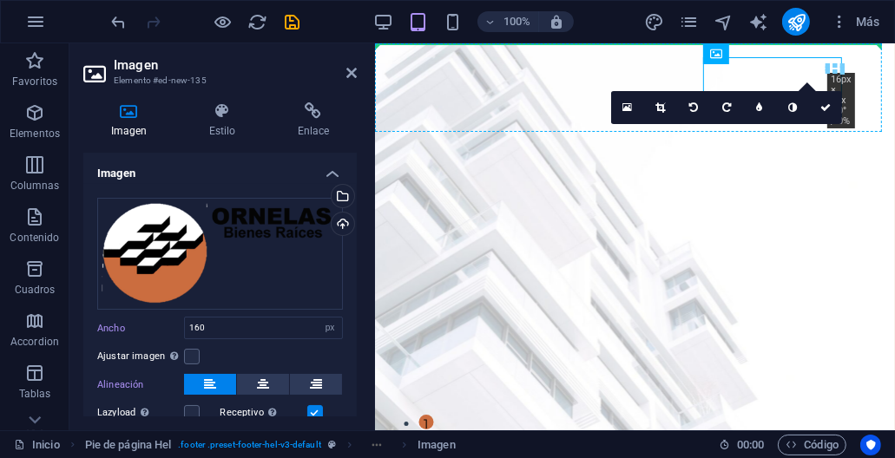
drag, startPoint x: 1090, startPoint y: 103, endPoint x: 398, endPoint y: 69, distance: 691.9
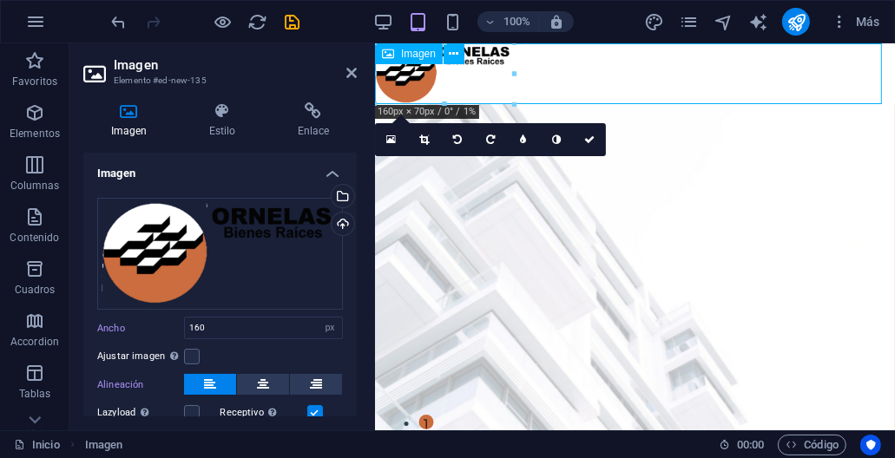
click at [675, 79] on figure at bounding box center [634, 73] width 520 height 61
click at [297, 18] on icon "save" at bounding box center [293, 22] width 20 height 20
checkbox input "false"
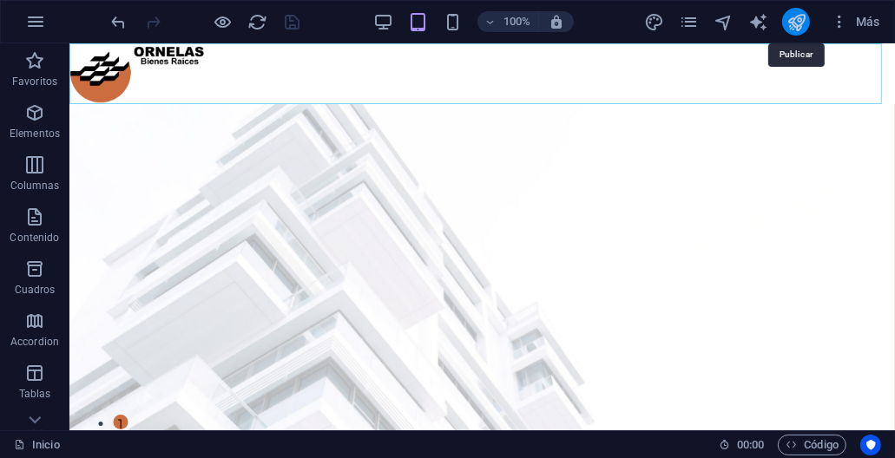
click at [798, 29] on icon "publish" at bounding box center [797, 22] width 20 height 20
